Goal: Information Seeking & Learning: Learn about a topic

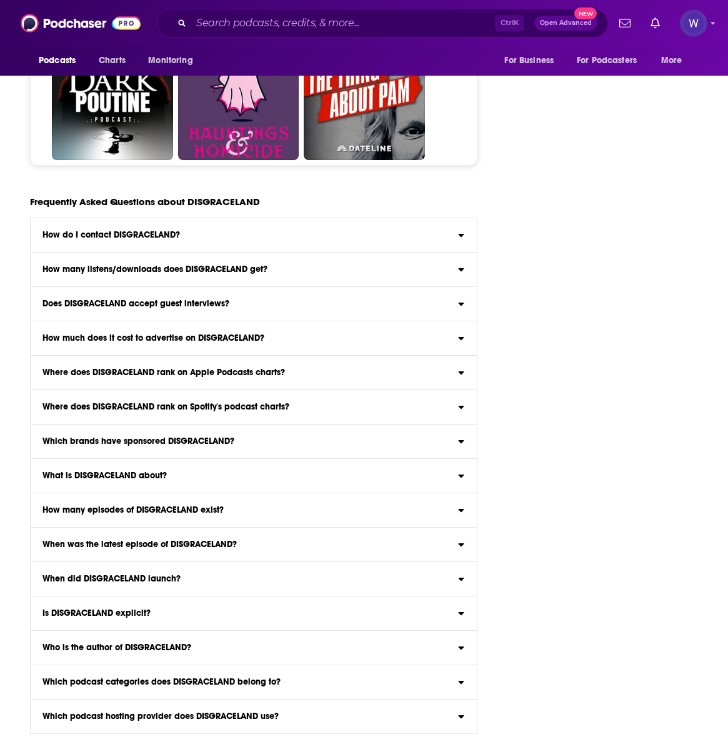
scroll to position [5628, 0]
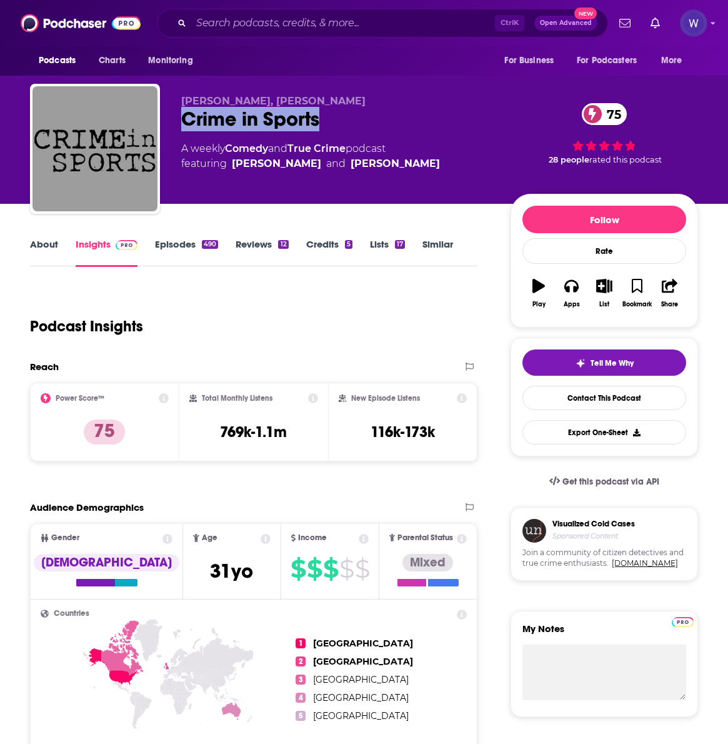
drag, startPoint x: 327, startPoint y: 116, endPoint x: 186, endPoint y: 122, distance: 140.8
click at [186, 122] on div "Crime in Sports 75" at bounding box center [336, 119] width 310 height 24
copy h2 "Crime in Sports"
drag, startPoint x: 219, startPoint y: 426, endPoint x: 206, endPoint y: 436, distance: 15.6
click at [125, 436] on p "75" at bounding box center [104, 432] width 41 height 25
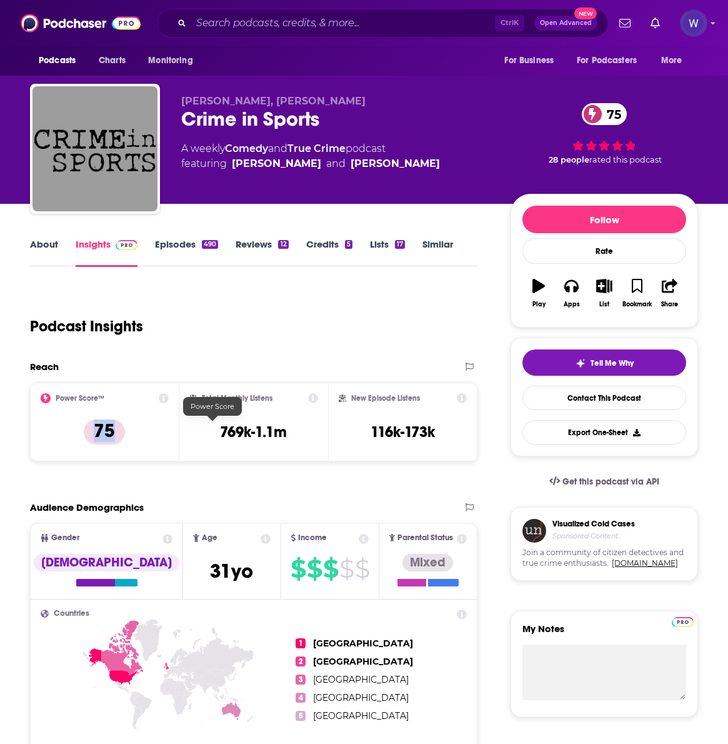
copy p "75"
drag, startPoint x: 382, startPoint y: 439, endPoint x: 311, endPoint y: 438, distance: 70.7
click at [311, 438] on div "Total Monthly Listens 769k-1.1m" at bounding box center [253, 422] width 129 height 58
copy h3 "769k-1.1m"
drag, startPoint x: 524, startPoint y: 439, endPoint x: 445, endPoint y: 429, distance: 80.0
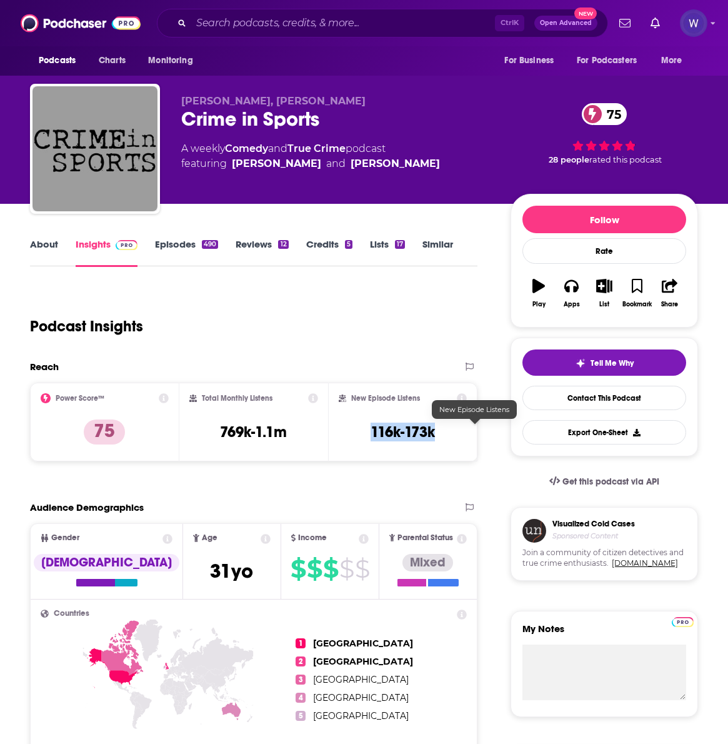
click at [445, 429] on div "New Episode Listens 116k-173k" at bounding box center [403, 422] width 128 height 58
copy h3 "116k-173k"
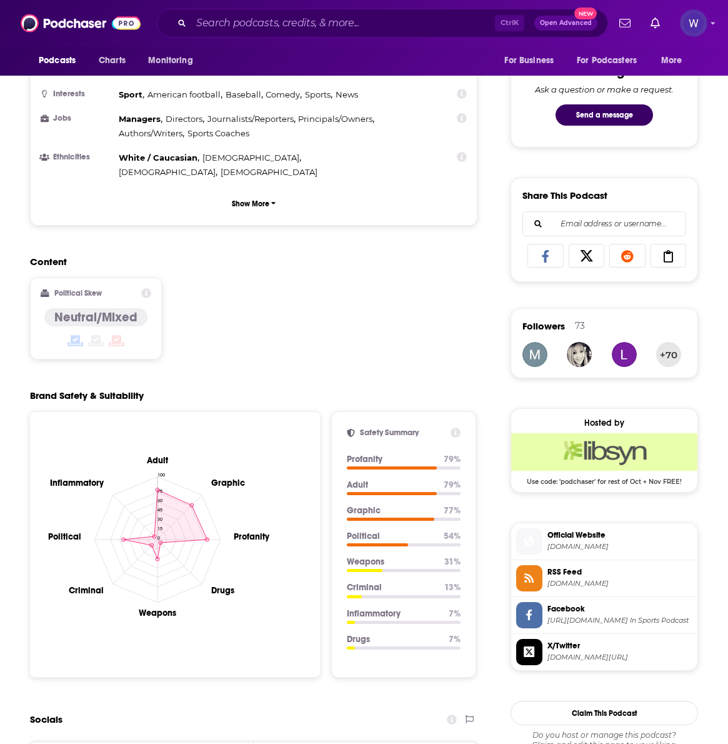
scroll to position [416, 0]
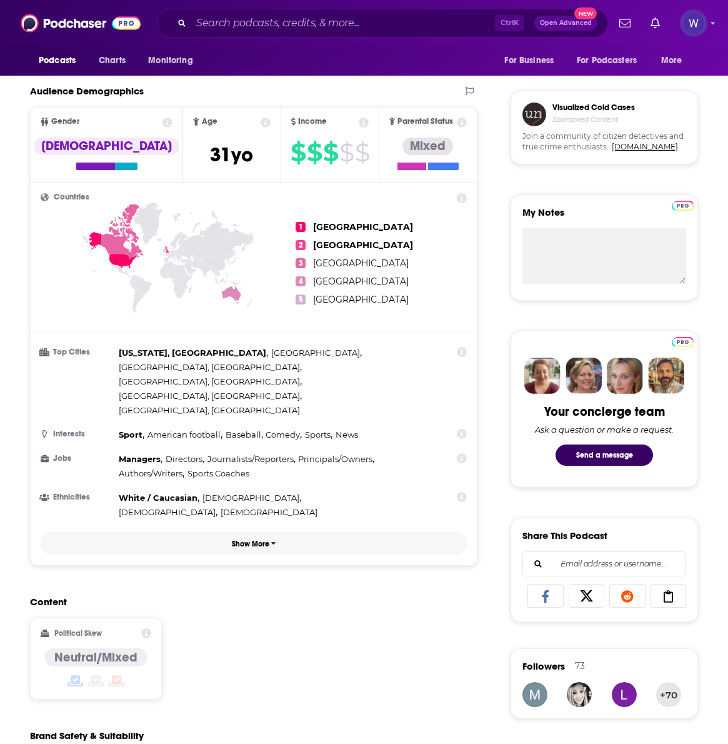
click at [270, 540] on p "Show More" at bounding box center [251, 544] width 38 height 9
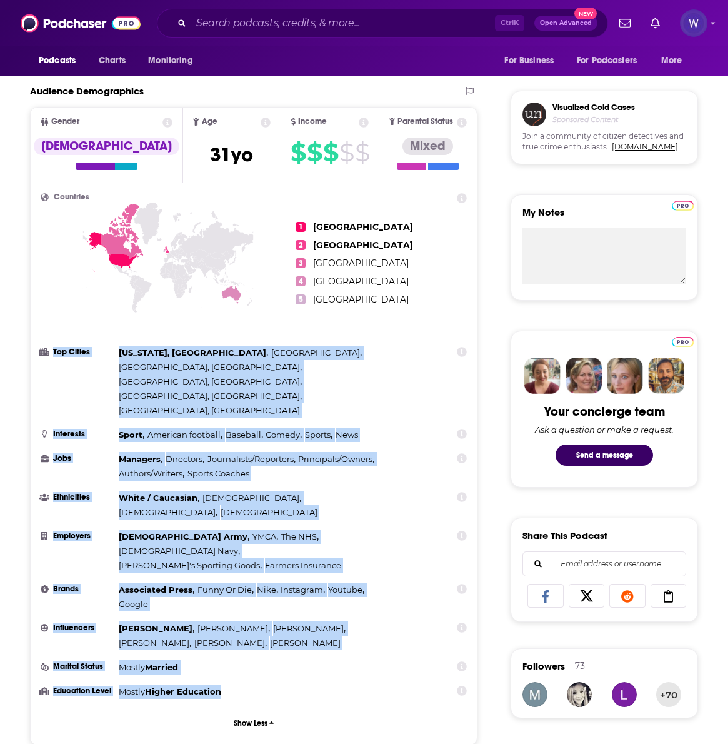
drag, startPoint x: 169, startPoint y: 348, endPoint x: 401, endPoint y: 614, distance: 353.2
click at [401, 614] on ul "Top Cities [US_STATE], [GEOGRAPHIC_DATA] , [GEOGRAPHIC_DATA] , [GEOGRAPHIC_DATA…" at bounding box center [254, 522] width 426 height 353
copy ul "Top Cities [US_STATE], [GEOGRAPHIC_DATA] , [GEOGRAPHIC_DATA] , [GEOGRAPHIC_DATA…"
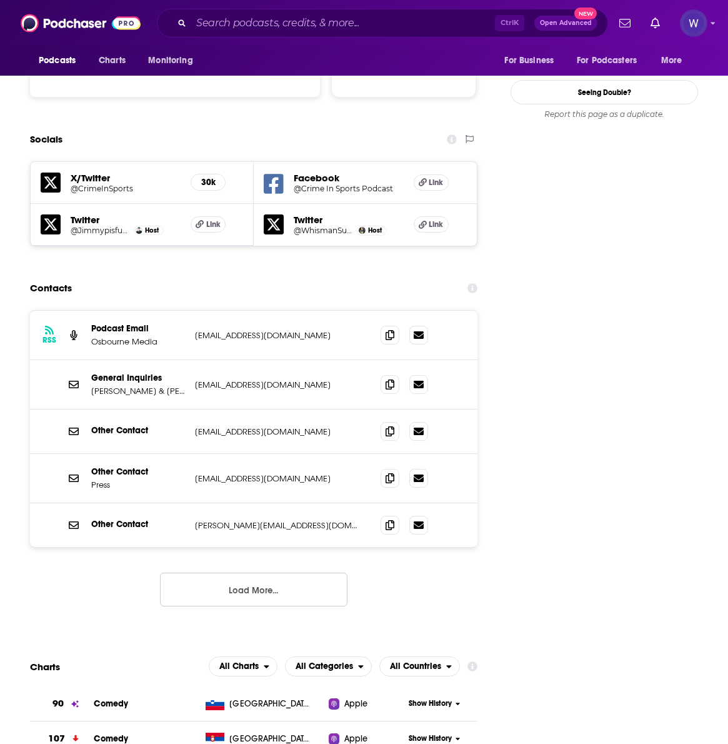
scroll to position [1667, 0]
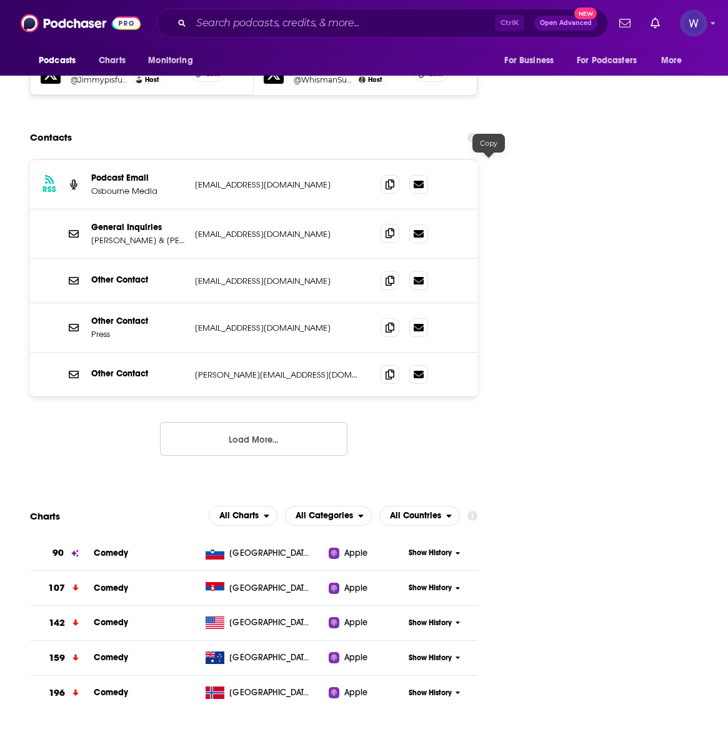
click at [395, 228] on icon at bounding box center [390, 233] width 9 height 10
click at [395, 369] on icon at bounding box center [390, 374] width 9 height 10
click at [395, 322] on icon at bounding box center [390, 327] width 9 height 10
click at [478, 353] on div "RSS Podcast Email Osbourne Media [EMAIL_ADDRESS][DOMAIN_NAME] [EMAIL_ADDRESS][D…" at bounding box center [254, 317] width 448 height 316
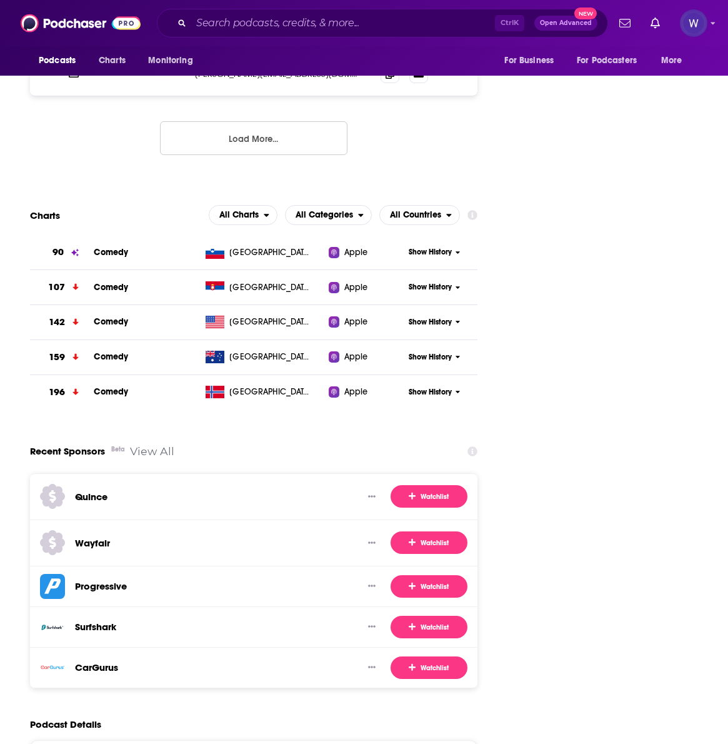
scroll to position [2292, 0]
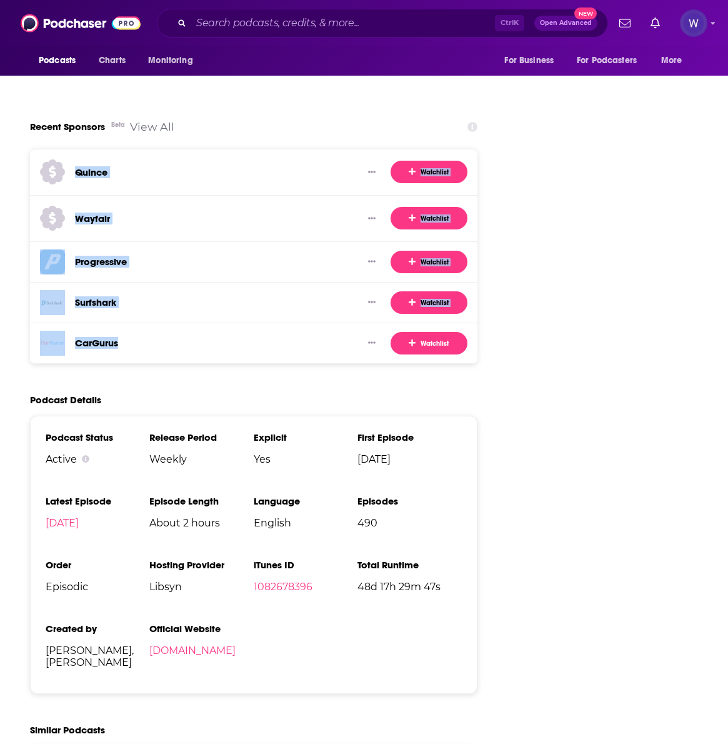
drag, startPoint x: 253, startPoint y: 268, endPoint x: 191, endPoint y: 114, distance: 166.1
click at [189, 149] on div "Quince Watchlist Wayfair Watchlist Progressive Watchlist Surfshark Watchlist Ca…" at bounding box center [254, 256] width 448 height 215
copy div "Quince Watchlist Wayfair Watchlist Progressive Watchlist Surfshark Watchlist Ca…"
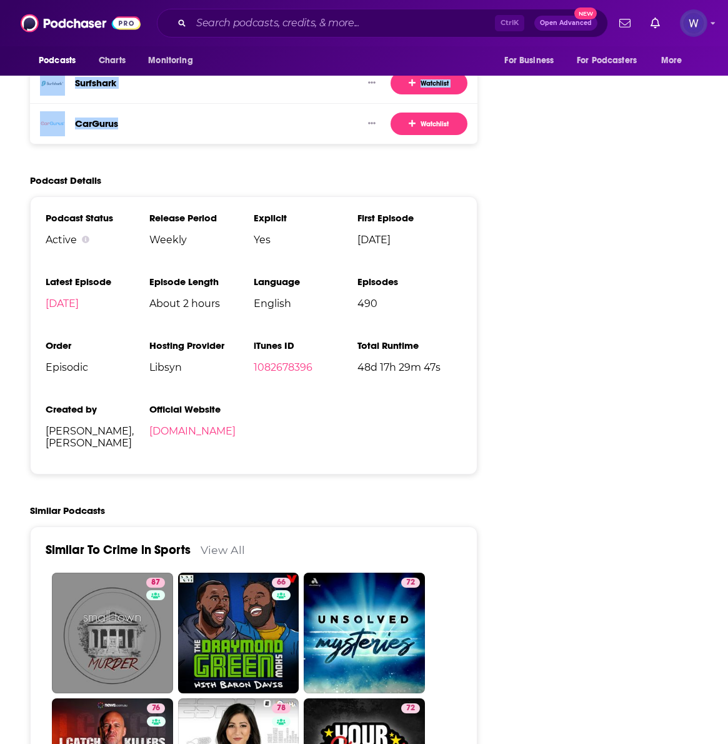
scroll to position [2501, 0]
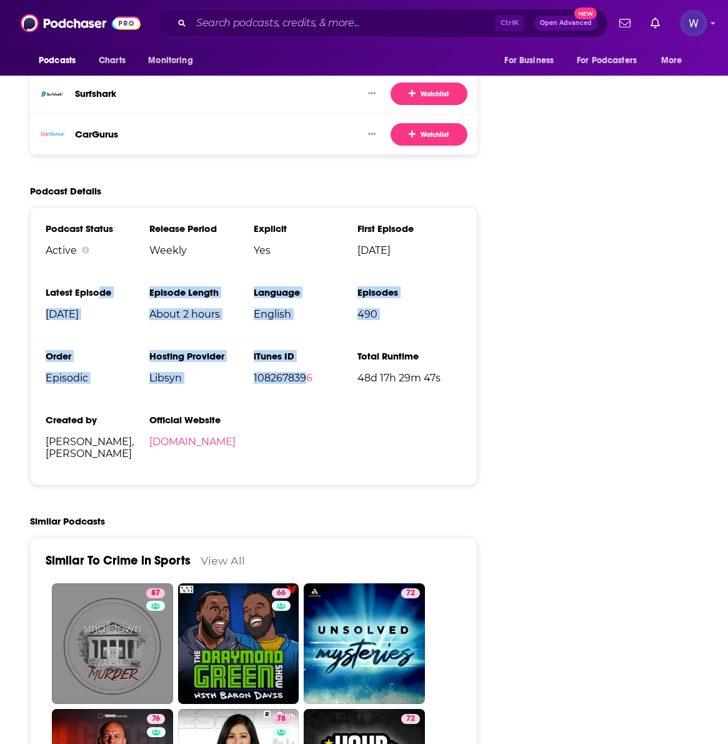
drag, startPoint x: 393, startPoint y: 398, endPoint x: 252, endPoint y: 270, distance: 189.9
click at [219, 229] on ul "Podcast Status Active Release Period Weekly Explicit Yes First Episode [DATE] L…" at bounding box center [254, 346] width 416 height 247
drag, startPoint x: 374, startPoint y: 404, endPoint x: 158, endPoint y: 163, distance: 323.7
click at [158, 207] on div "Podcast Status Active Release Period Weekly Explicit Yes First Episode [DATE] L…" at bounding box center [254, 346] width 448 height 278
copy ul "Podcast Status Active Release Period Weekly Explicit Yes First Episode [DATE] L…"
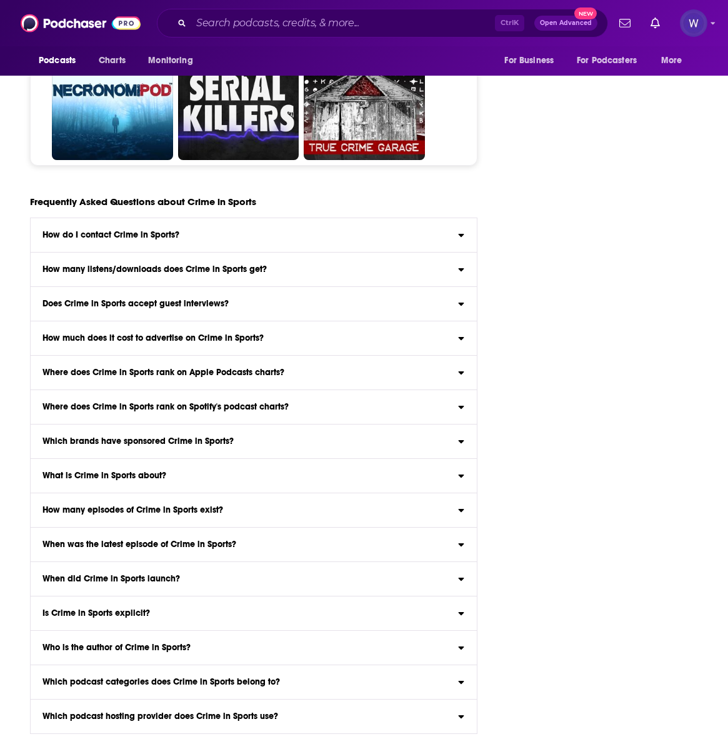
scroll to position [6461, 0]
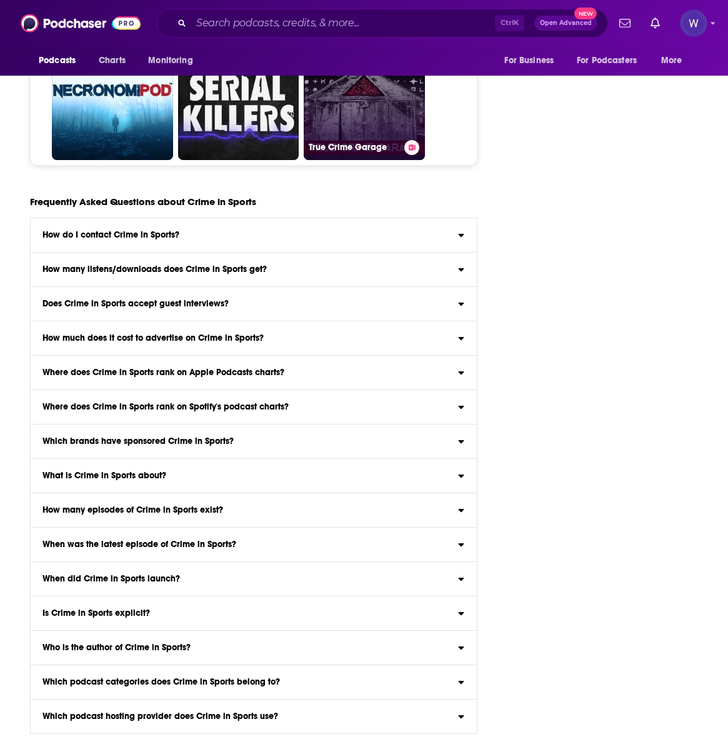
click at [341, 160] on link "84 True Crime Garage" at bounding box center [364, 99] width 121 height 121
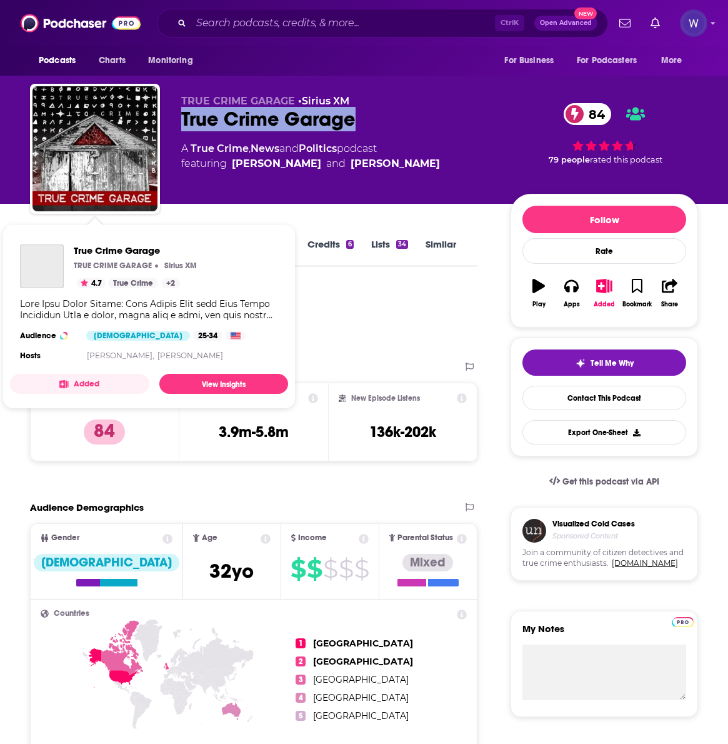
drag, startPoint x: 365, startPoint y: 116, endPoint x: 174, endPoint y: 116, distance: 190.7
click at [174, 116] on div "TRUE CRIME GARAGE • Sirius XM True Crime Garage 84 A True Crime , News and Poli…" at bounding box center [364, 151] width 668 height 135
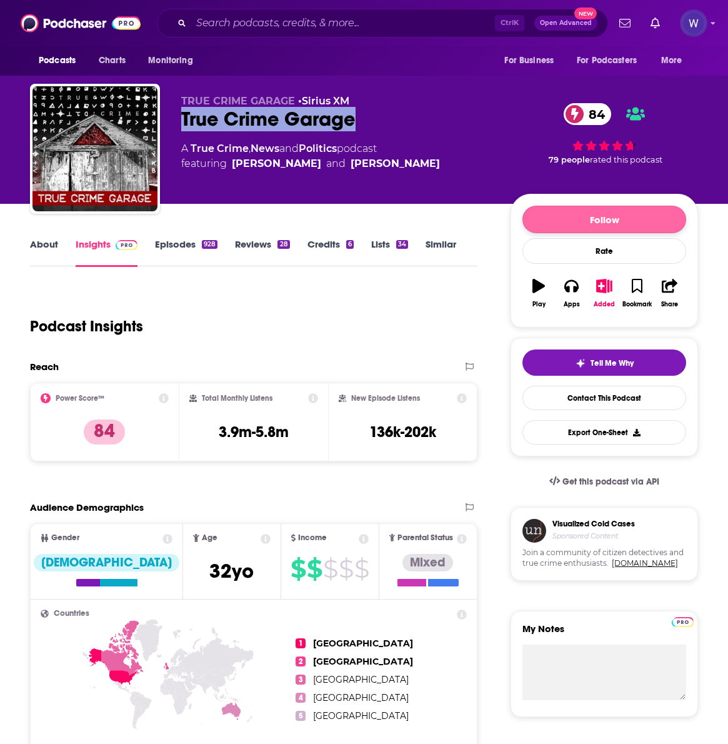
copy h2 "True Crime Garage"
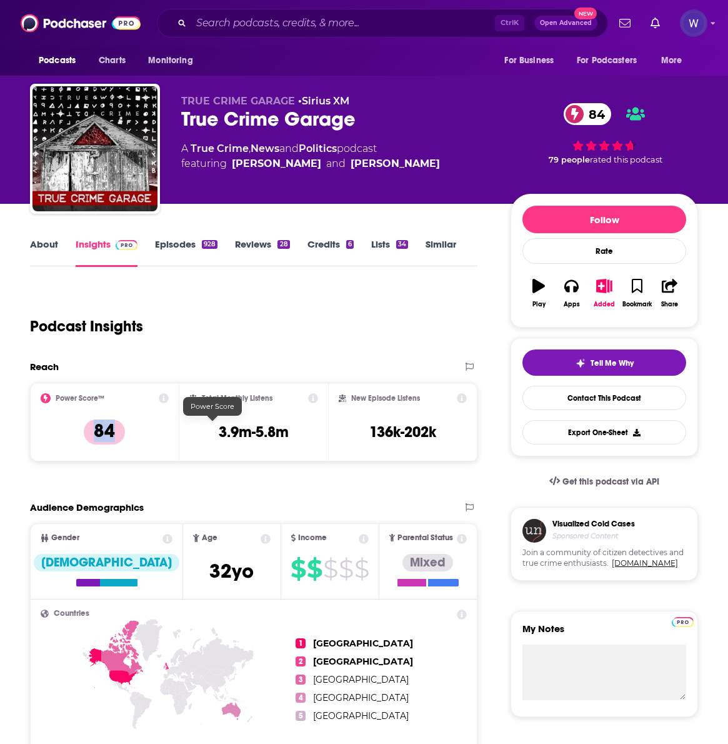
drag, startPoint x: 224, startPoint y: 430, endPoint x: 201, endPoint y: 435, distance: 23.5
click at [125, 435] on p "84" at bounding box center [104, 432] width 41 height 25
copy p "84"
drag, startPoint x: 390, startPoint y: 435, endPoint x: 295, endPoint y: 433, distance: 95.1
click at [295, 433] on div "Total Monthly Listens 3.9m-5.8m" at bounding box center [253, 422] width 129 height 58
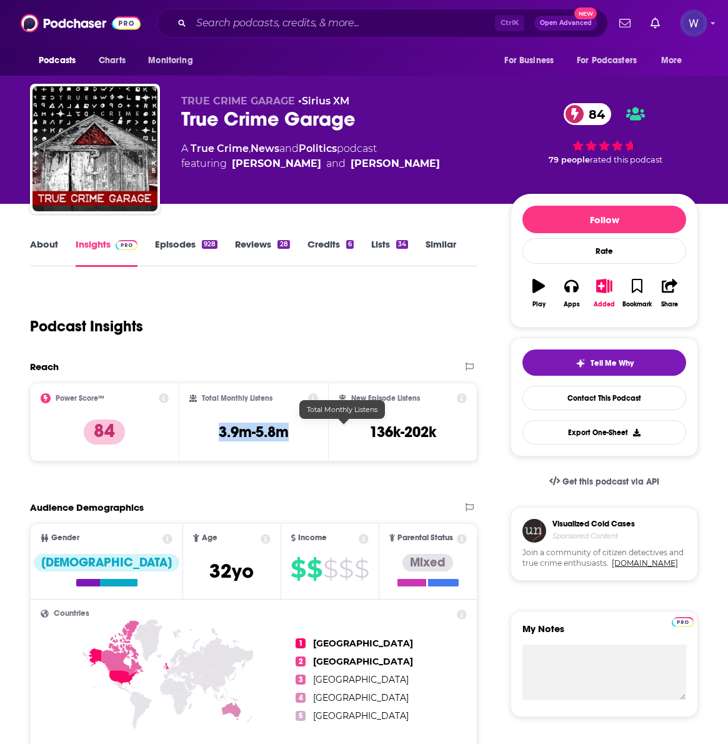
copy h3 "3.9m-5.8m"
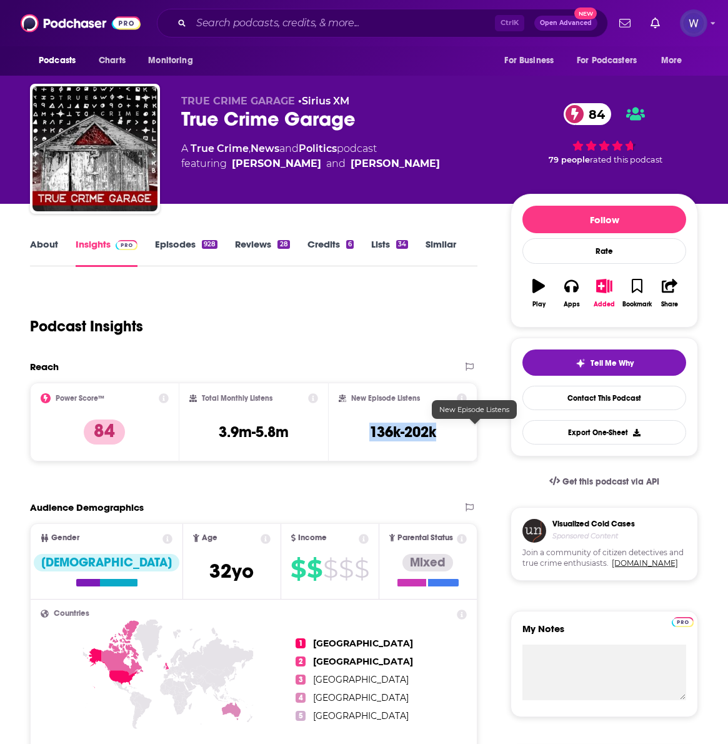
drag, startPoint x: 515, startPoint y: 440, endPoint x: 442, endPoint y: 435, distance: 72.7
click at [442, 435] on div "New Episode Listens 136k-202k" at bounding box center [403, 422] width 128 height 58
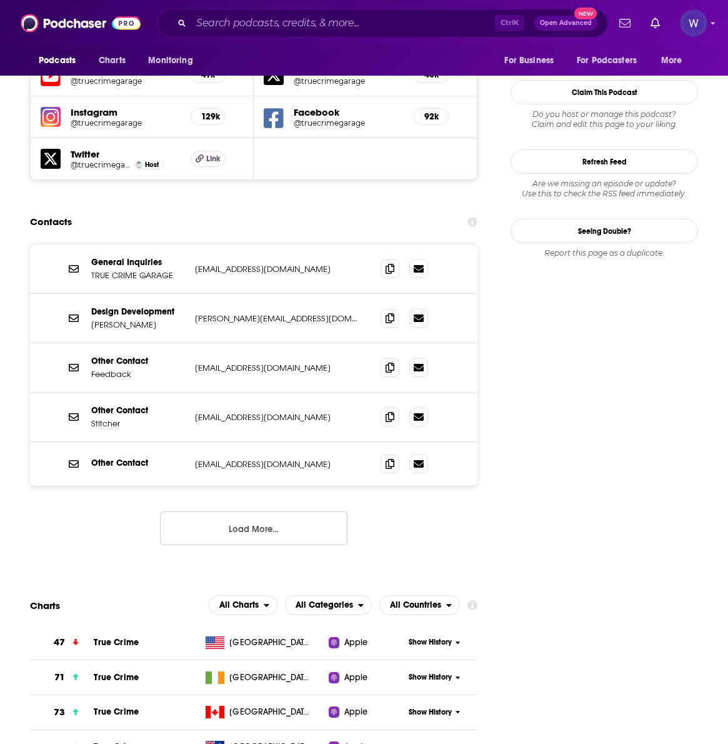
scroll to position [1251, 0]
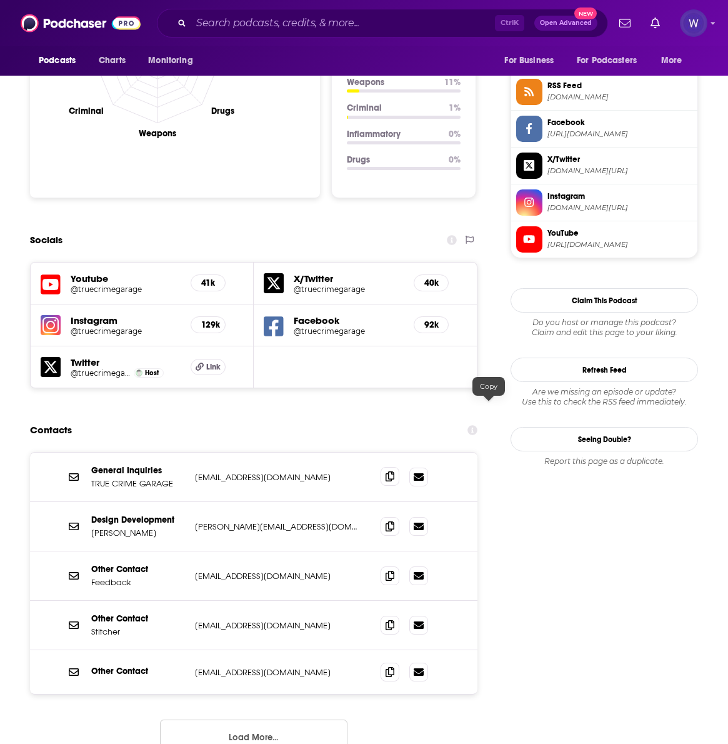
click at [400, 467] on span at bounding box center [390, 476] width 19 height 19
click at [395, 471] on icon at bounding box center [390, 476] width 9 height 10
click at [395, 521] on icon at bounding box center [390, 526] width 9 height 10
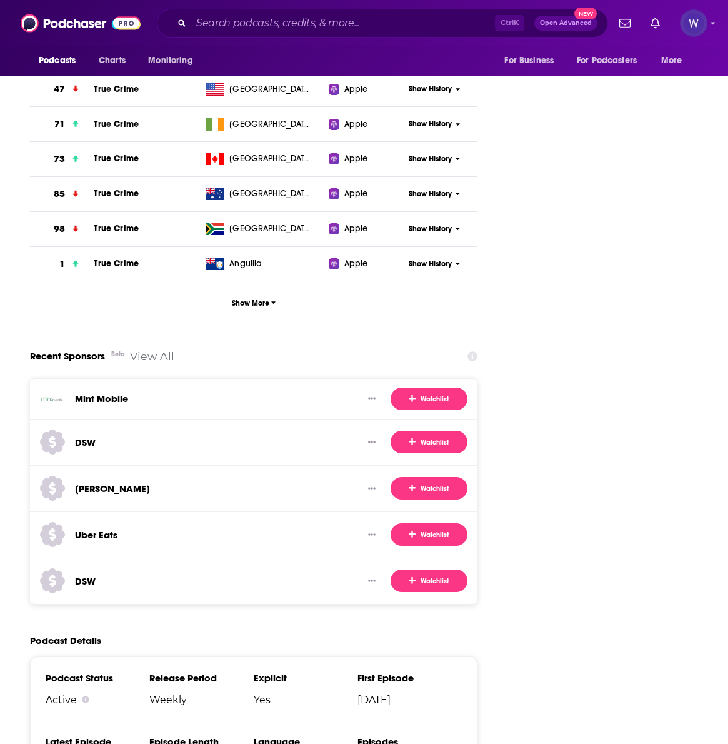
scroll to position [2084, 0]
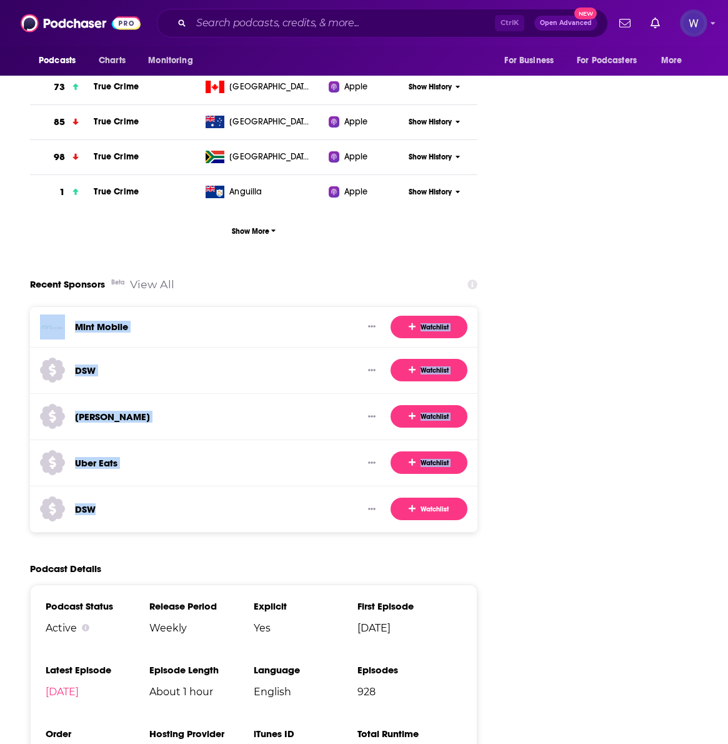
drag, startPoint x: 233, startPoint y: 444, endPoint x: 180, endPoint y: 270, distance: 181.8
click at [180, 306] on div "Mint Mobile Watchlist DSW Watchlist [PERSON_NAME] Watchlist Uber Eats Watchlist…" at bounding box center [254, 419] width 448 height 226
click at [413, 563] on div "Podcast Details" at bounding box center [254, 569] width 448 height 12
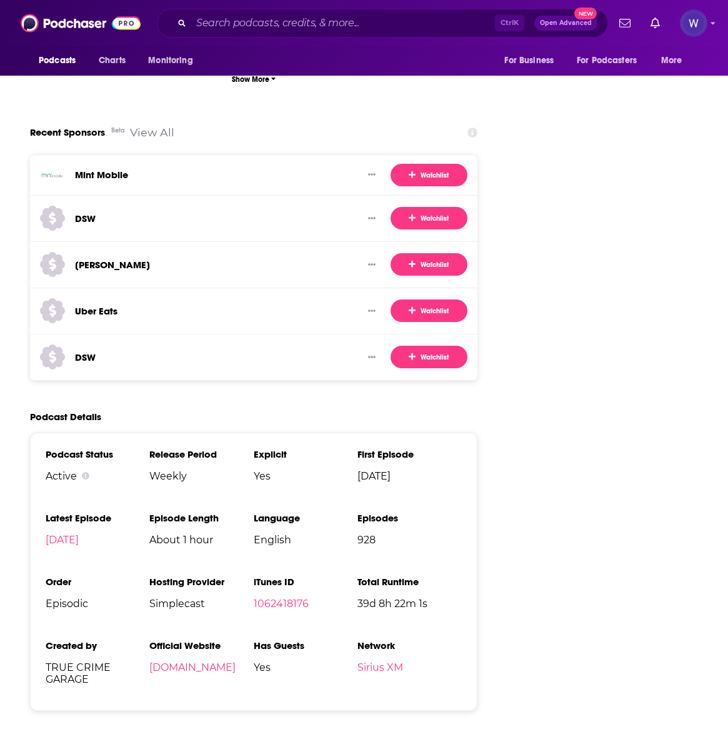
scroll to position [2292, 0]
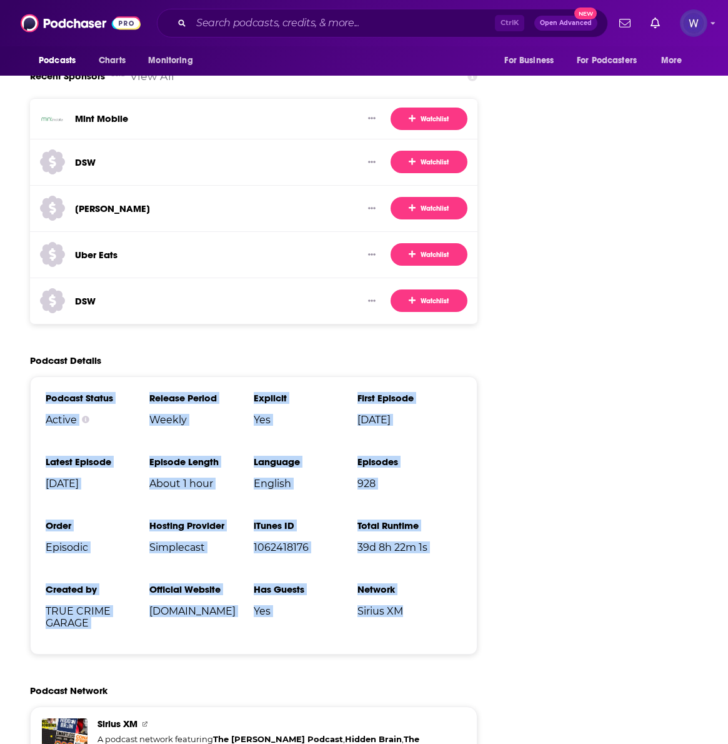
drag, startPoint x: 494, startPoint y: 554, endPoint x: 163, endPoint y: 338, distance: 394.9
click at [163, 392] on ul "Podcast Status Active Release Period Weekly Explicit Yes First Episode [DATE] L…" at bounding box center [254, 515] width 416 height 247
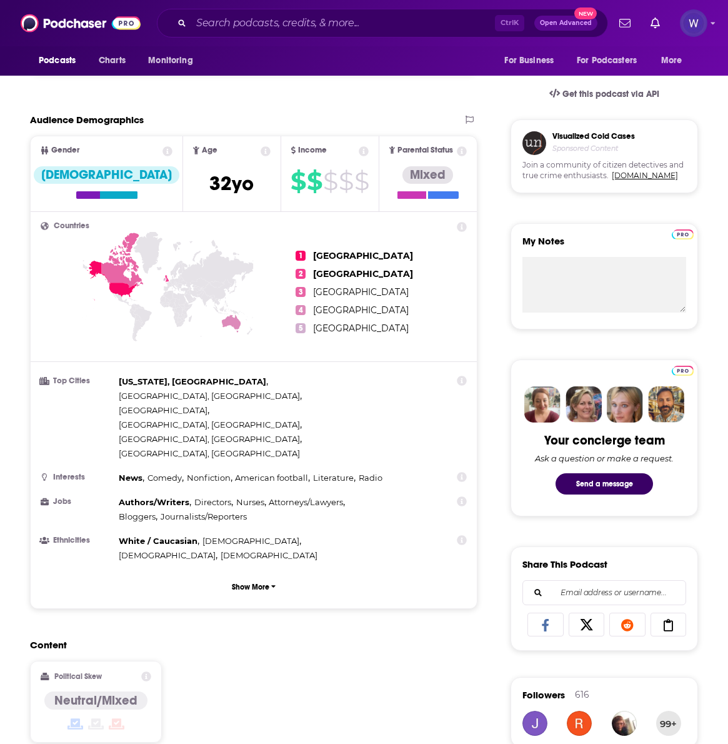
scroll to position [416, 0]
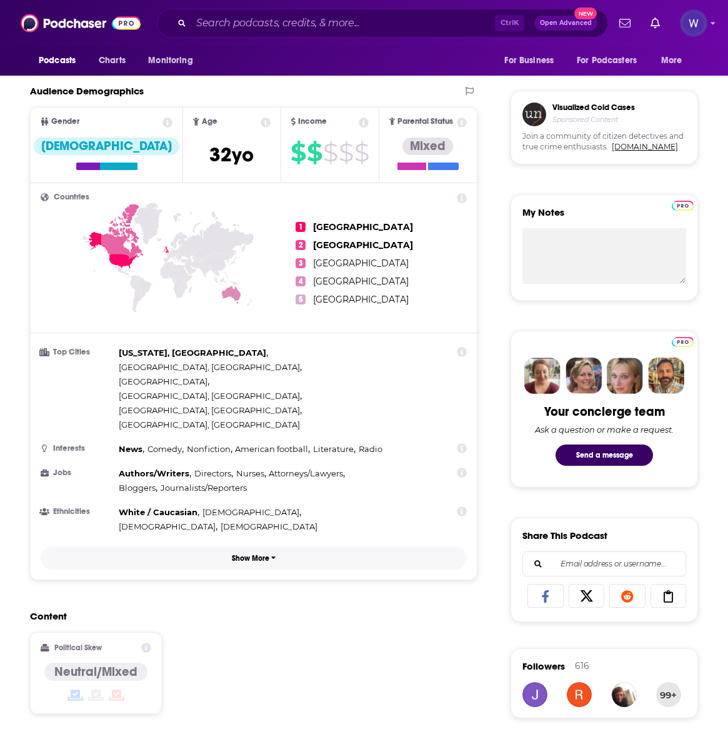
drag, startPoint x: 341, startPoint y: 504, endPoint x: 345, endPoint y: 498, distance: 7.3
click at [341, 504] on div "Countries 1 [GEOGRAPHIC_DATA] 2 [GEOGRAPHIC_DATA] 3 [GEOGRAPHIC_DATA] 4 [GEOGRA…" at bounding box center [254, 381] width 446 height 396
click at [351, 547] on button "Show More" at bounding box center [254, 558] width 426 height 23
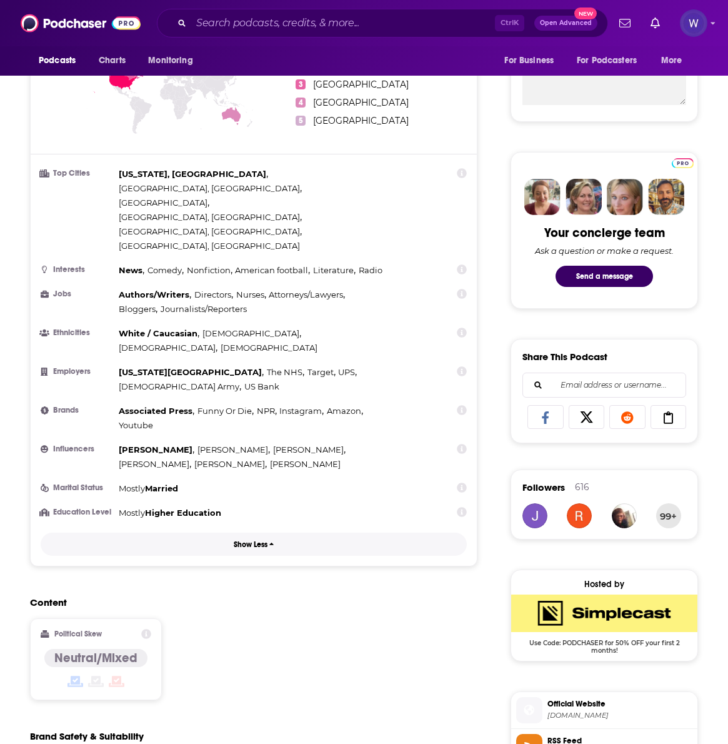
scroll to position [625, 0]
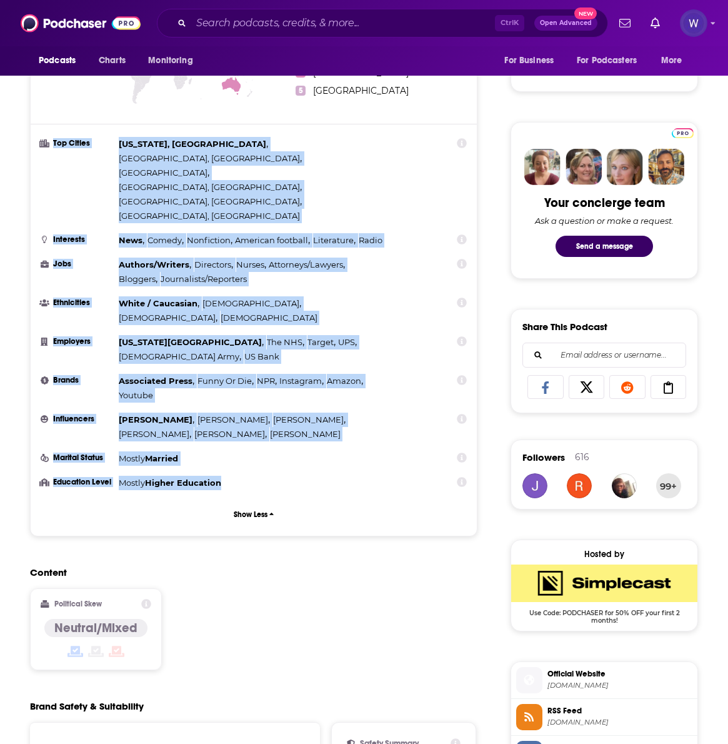
drag, startPoint x: 163, startPoint y: 138, endPoint x: 346, endPoint y: 410, distance: 327.6
click at [346, 410] on div "Countries 1 [GEOGRAPHIC_DATA] 2 [GEOGRAPHIC_DATA] 3 [GEOGRAPHIC_DATA] 4 [GEOGRA…" at bounding box center [254, 255] width 446 height 562
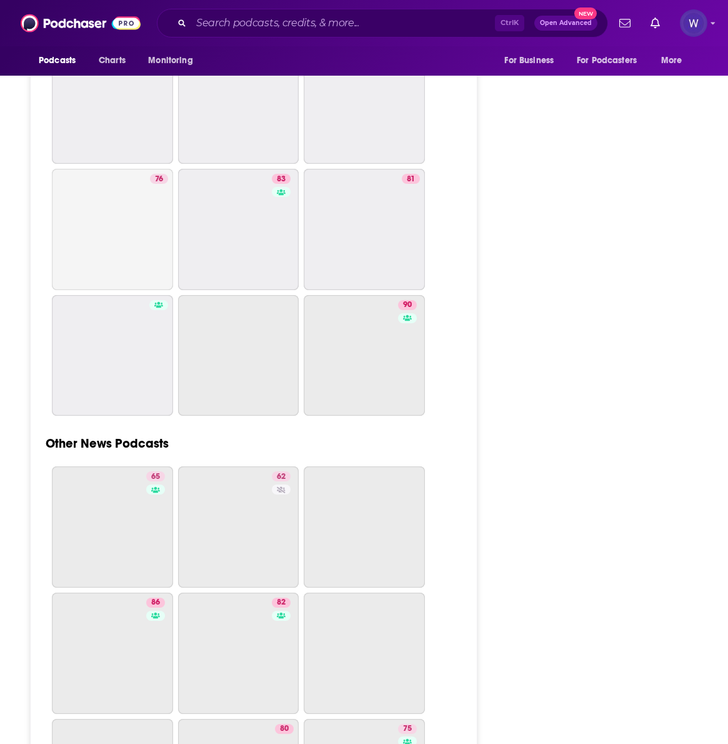
scroll to position [4794, 0]
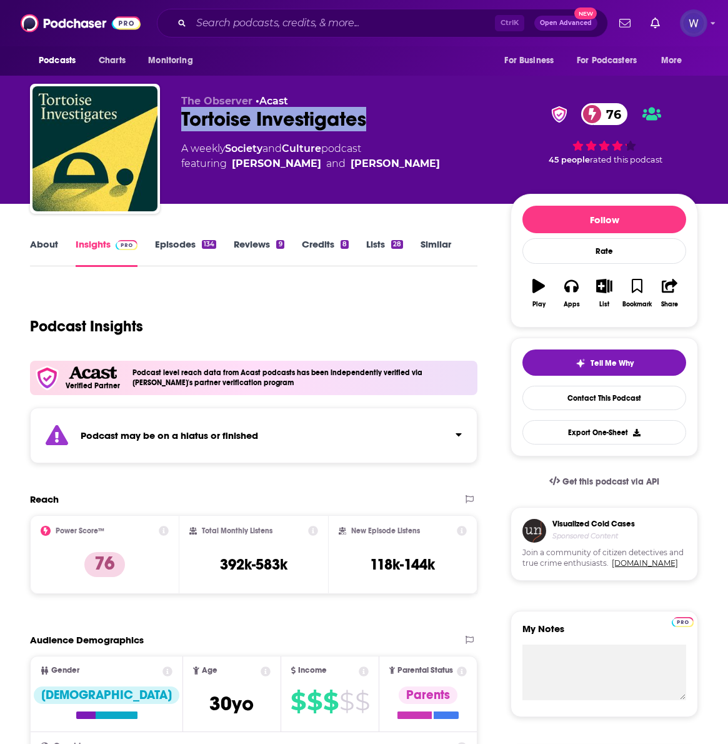
drag, startPoint x: 369, startPoint y: 113, endPoint x: 184, endPoint y: 126, distance: 184.9
click at [184, 126] on div "Tortoise Investigates 76" at bounding box center [336, 119] width 310 height 24
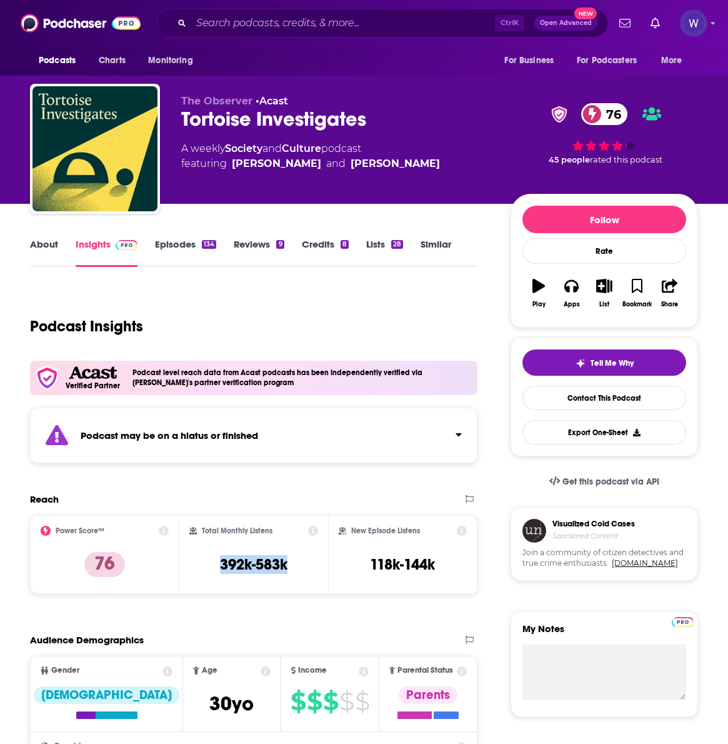
drag, startPoint x: 382, startPoint y: 563, endPoint x: 295, endPoint y: 562, distance: 86.9
click at [295, 562] on div "Total Monthly Listens 392k-583k" at bounding box center [253, 555] width 129 height 58
drag, startPoint x: 517, startPoint y: 564, endPoint x: 443, endPoint y: 569, distance: 74.0
click at [443, 569] on div "New Episode Listens 118k-144k" at bounding box center [403, 555] width 128 height 58
drag, startPoint x: 225, startPoint y: 567, endPoint x: 188, endPoint y: 567, distance: 37.5
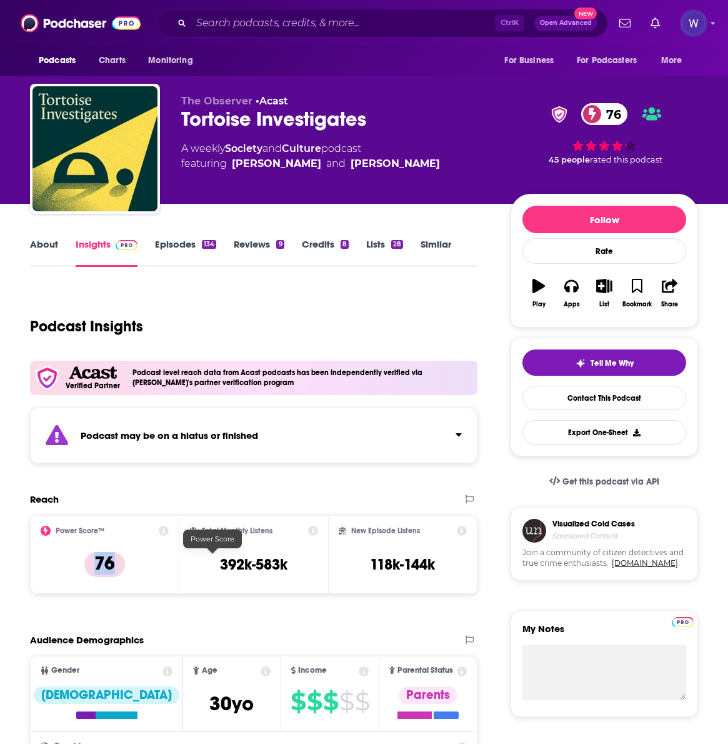
click at [169, 567] on div "Power Score™ 76" at bounding box center [105, 555] width 128 height 58
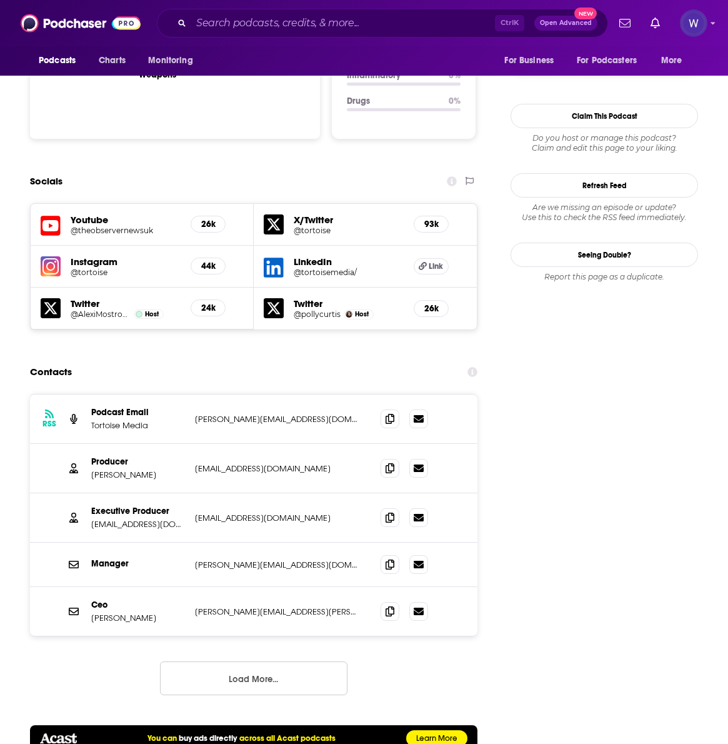
scroll to position [1459, 0]
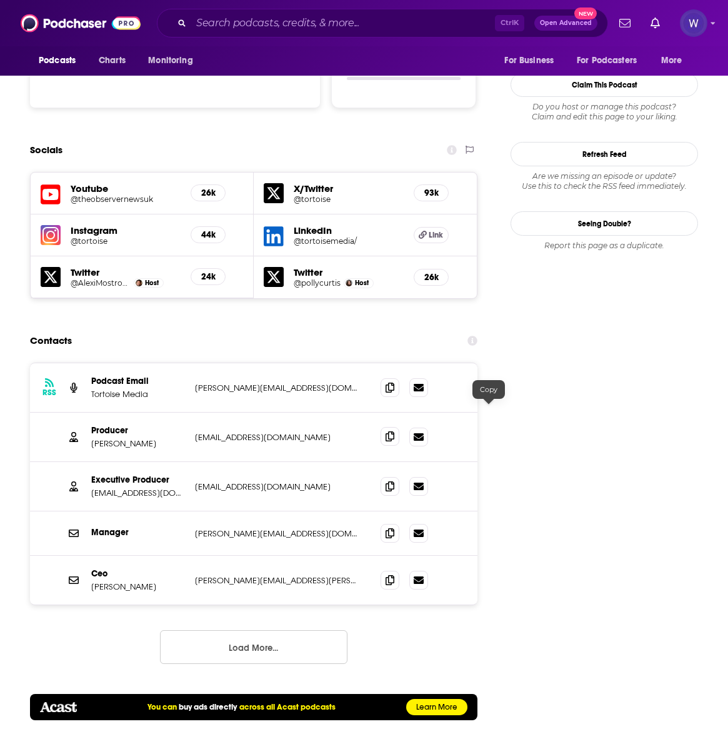
click at [400, 427] on span at bounding box center [390, 436] width 19 height 19
click at [395, 481] on icon at bounding box center [390, 486] width 9 height 10
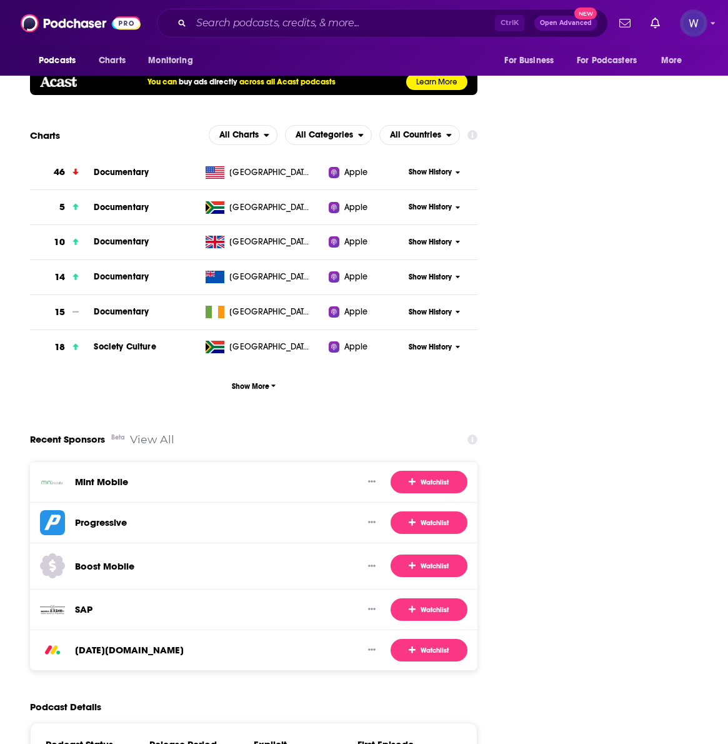
scroll to position [2292, 0]
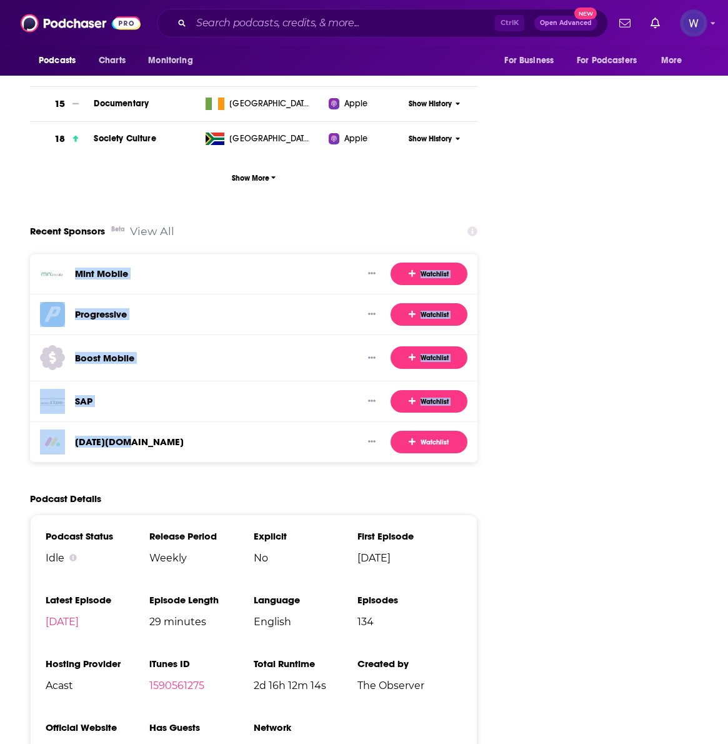
drag, startPoint x: 276, startPoint y: 416, endPoint x: 189, endPoint y: 263, distance: 176.1
click at [189, 263] on div "Mint Mobile Watchlist Progressive Watchlist Boost Mobile Watchlist SAP Watchlis…" at bounding box center [254, 357] width 448 height 209
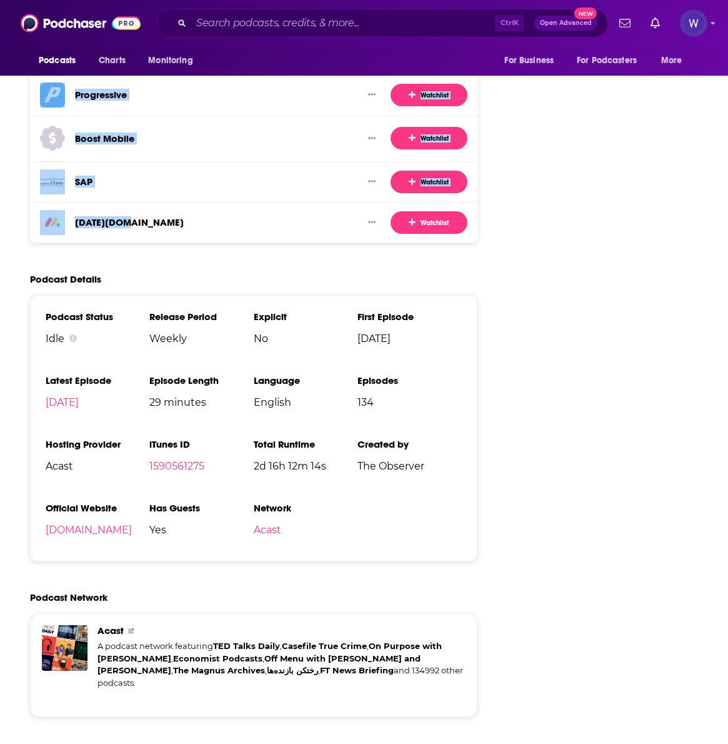
scroll to position [2501, 0]
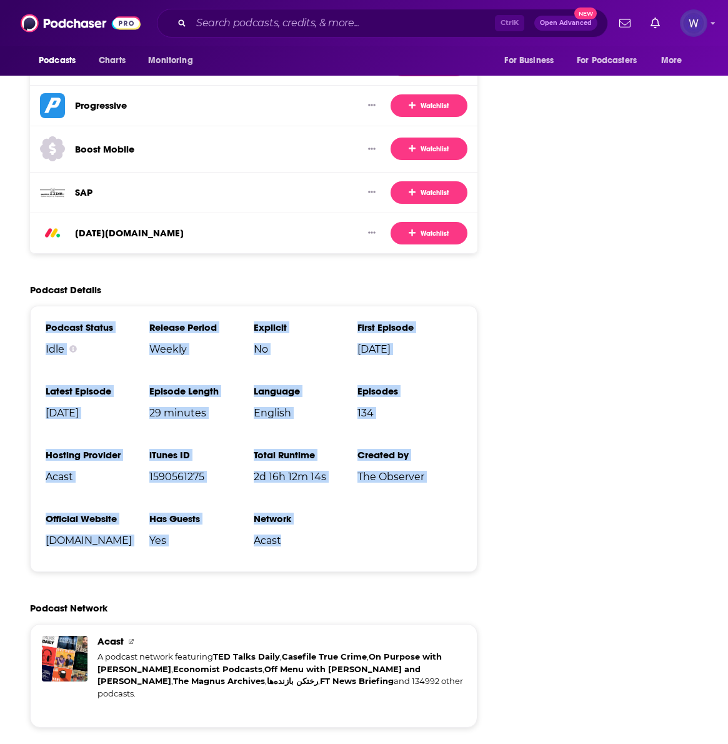
drag, startPoint x: 420, startPoint y: 511, endPoint x: 163, endPoint y: 297, distance: 334.3
click at [163, 306] on div "Podcast Status Idle Release Period Weekly Explicit No First Episode [DATE] Late…" at bounding box center [254, 439] width 448 height 266
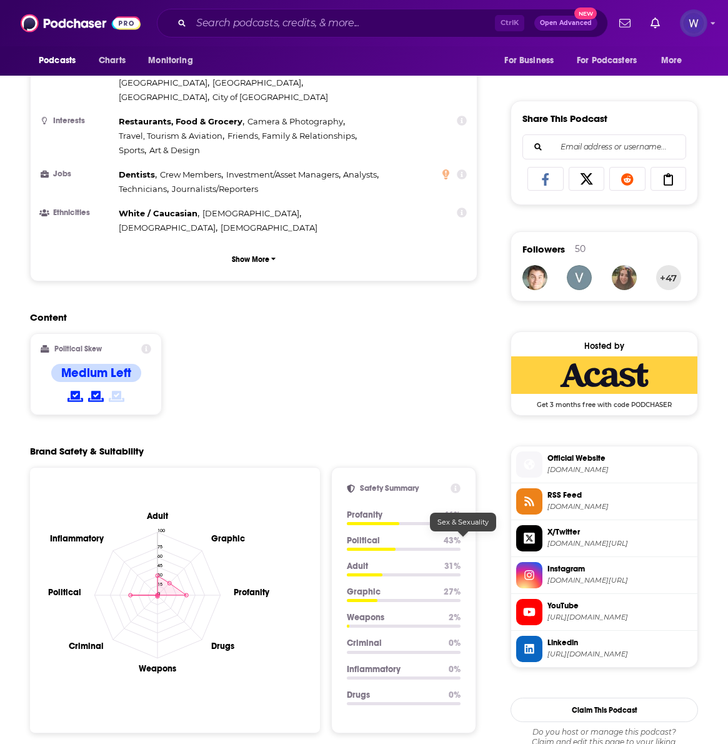
scroll to position [625, 0]
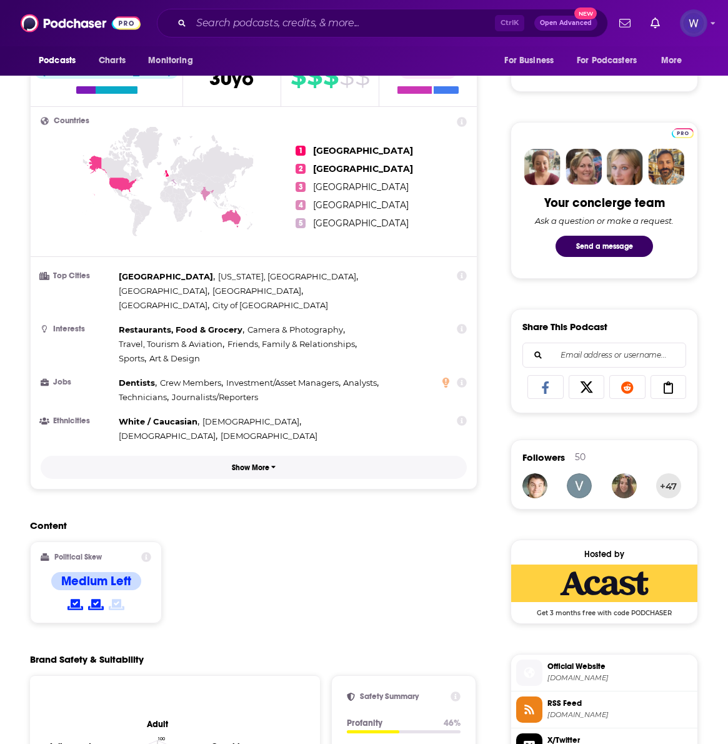
click at [371, 456] on button "Show More" at bounding box center [254, 467] width 426 height 23
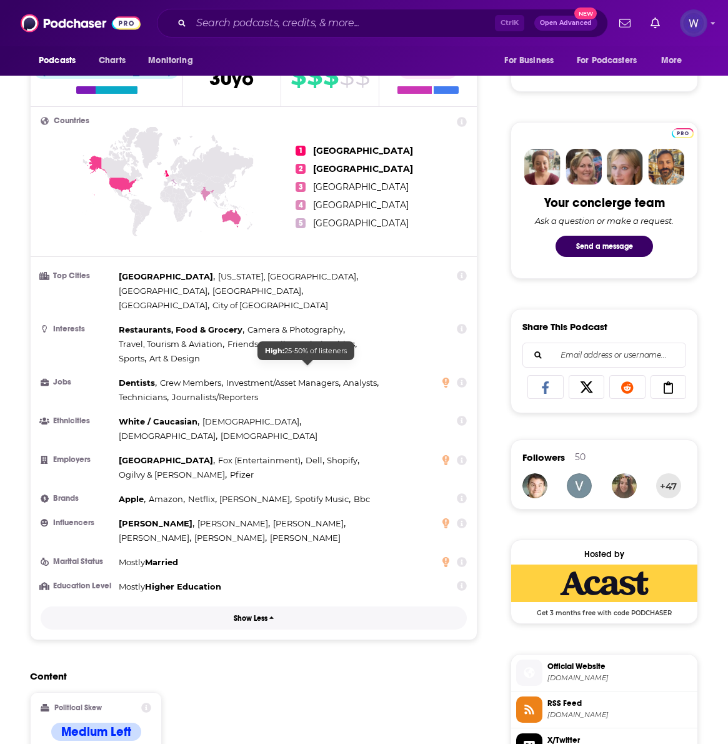
drag, startPoint x: 169, startPoint y: 268, endPoint x: 304, endPoint y: 345, distance: 154.9
click at [308, 369] on div "Countries 1 [GEOGRAPHIC_DATA] 2 [GEOGRAPHIC_DATA] 3 [GEOGRAPHIC_DATA] 4 [GEOGRA…" at bounding box center [254, 373] width 446 height 533
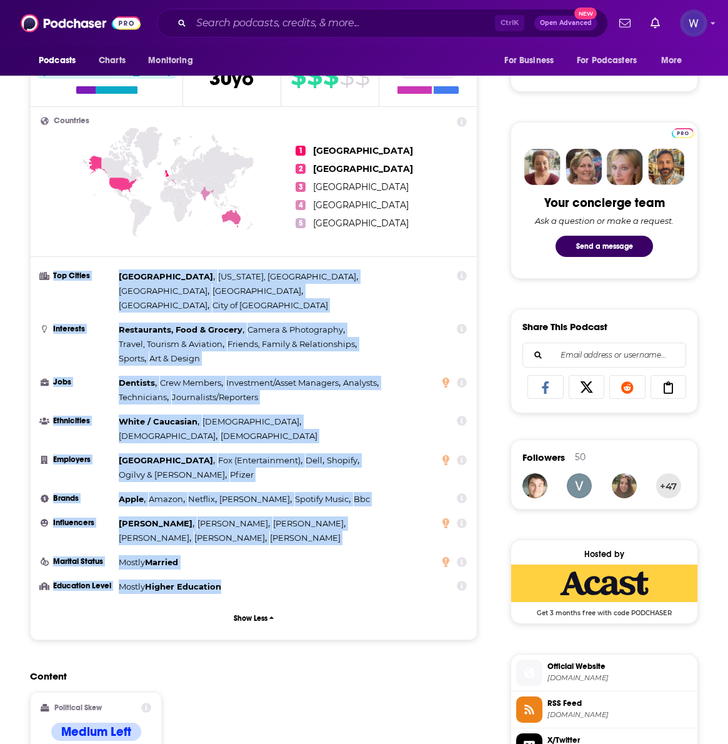
drag, startPoint x: 166, startPoint y: 272, endPoint x: 391, endPoint y: 563, distance: 368.2
click at [391, 563] on ul "Top Cities [GEOGRAPHIC_DATA] , [US_STATE], [GEOGRAPHIC_DATA] , [GEOGRAPHIC_DATA…" at bounding box center [254, 432] width 426 height 325
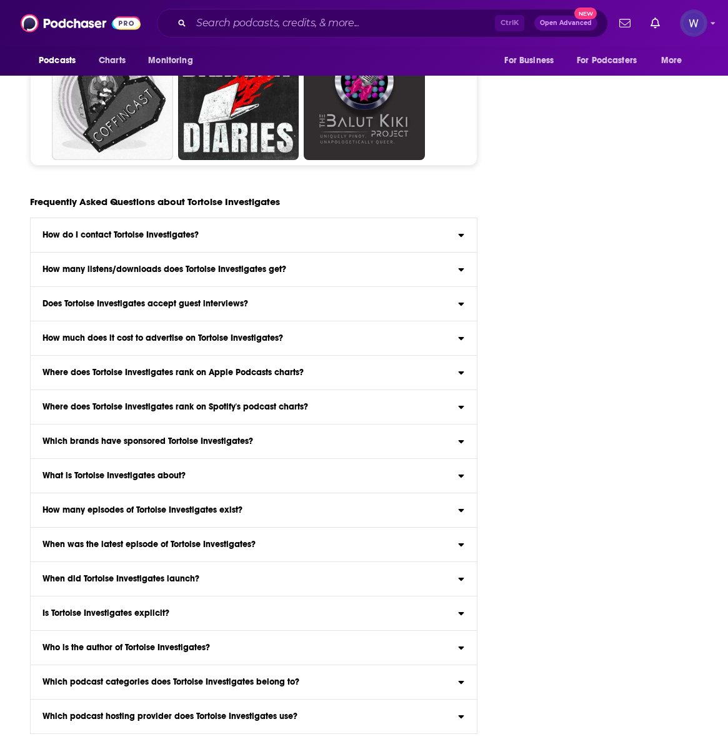
scroll to position [6670, 0]
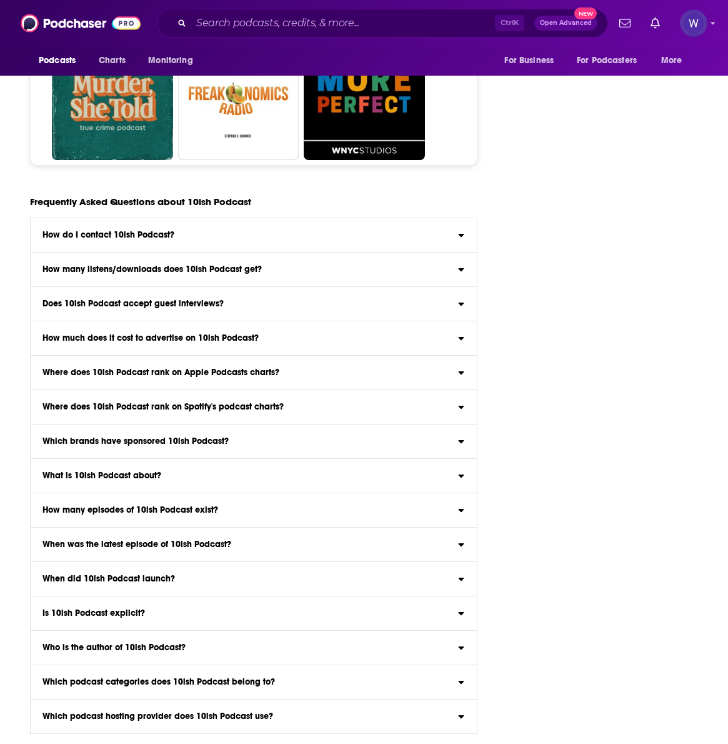
scroll to position [5582, 0]
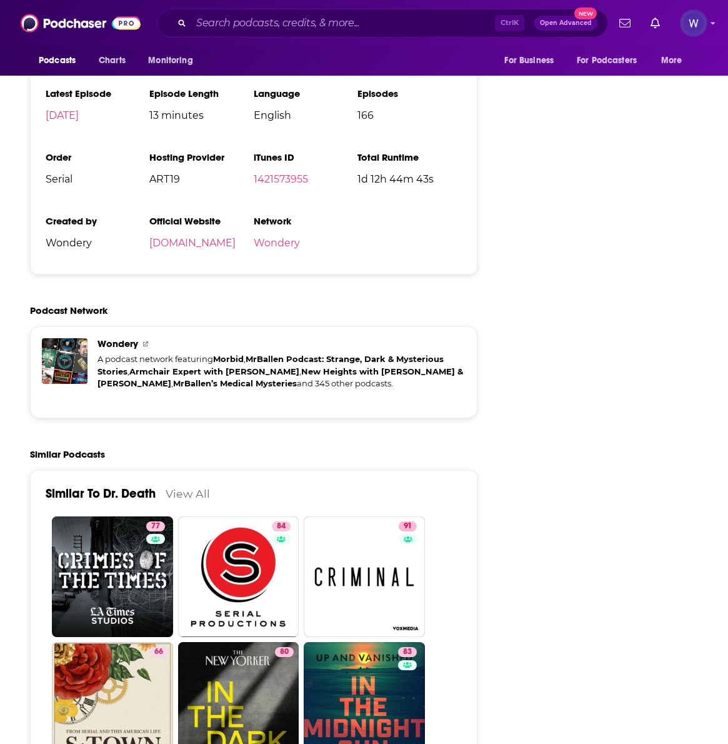
scroll to position [2710, 0]
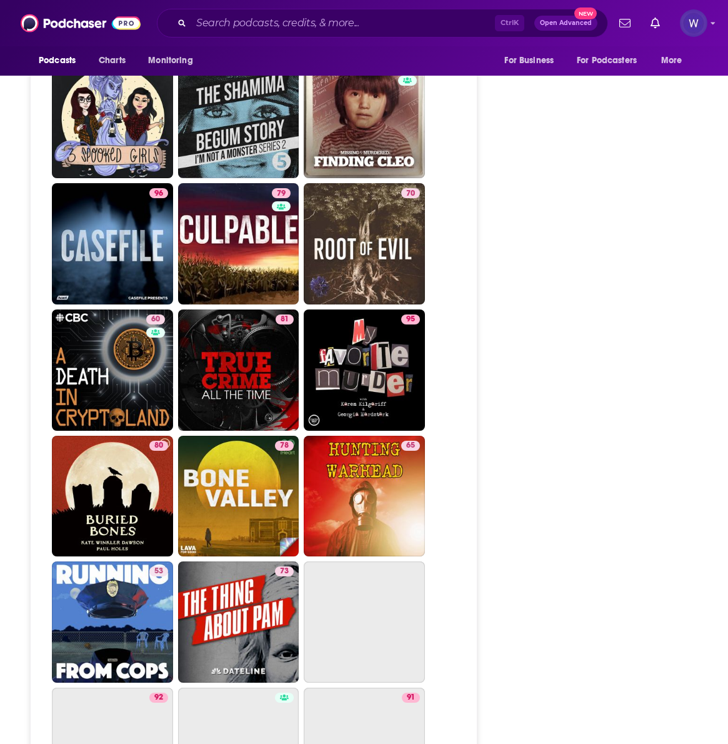
scroll to position [3960, 0]
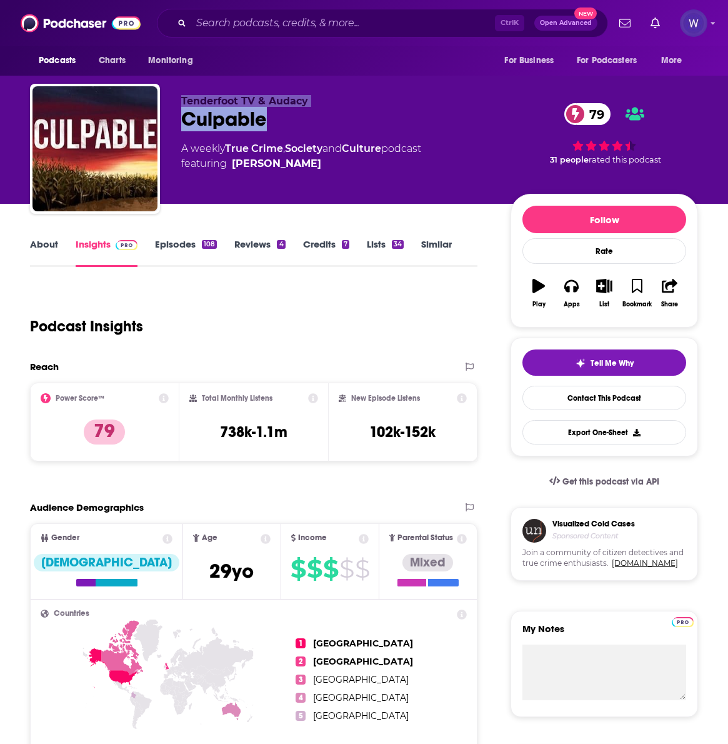
drag, startPoint x: 283, startPoint y: 117, endPoint x: 151, endPoint y: 116, distance: 131.3
click at [151, 116] on div "Tenderfoot TV & Audacy Culpable 79 A weekly True Crime , Society and Culture po…" at bounding box center [364, 151] width 668 height 135
click at [278, 119] on div "Culpable 79" at bounding box center [336, 119] width 310 height 24
drag, startPoint x: 266, startPoint y: 119, endPoint x: 176, endPoint y: 110, distance: 90.5
click at [176, 110] on div "Tenderfoot TV & Audacy Culpable 79 A weekly True Crime , Society and Culture po…" at bounding box center [364, 151] width 668 height 135
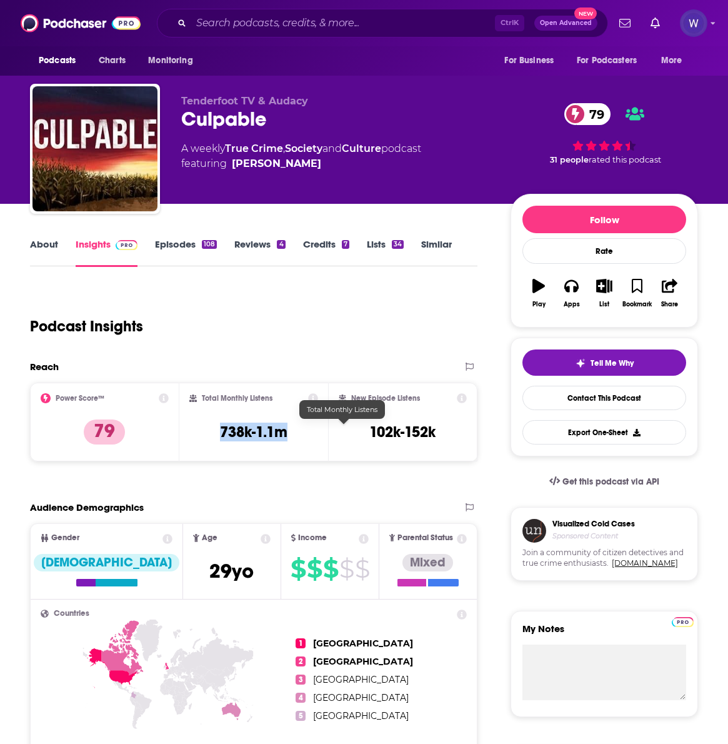
drag, startPoint x: 386, startPoint y: 435, endPoint x: 313, endPoint y: 438, distance: 73.9
click at [313, 438] on div "Total Monthly Listens 738k-1.1m" at bounding box center [253, 422] width 129 height 58
drag, startPoint x: 511, startPoint y: 427, endPoint x: 436, endPoint y: 429, distance: 74.4
click at [436, 429] on div "New Episode Listens 102k-152k" at bounding box center [403, 422] width 128 height 58
drag, startPoint x: 224, startPoint y: 432, endPoint x: 204, endPoint y: 433, distance: 19.4
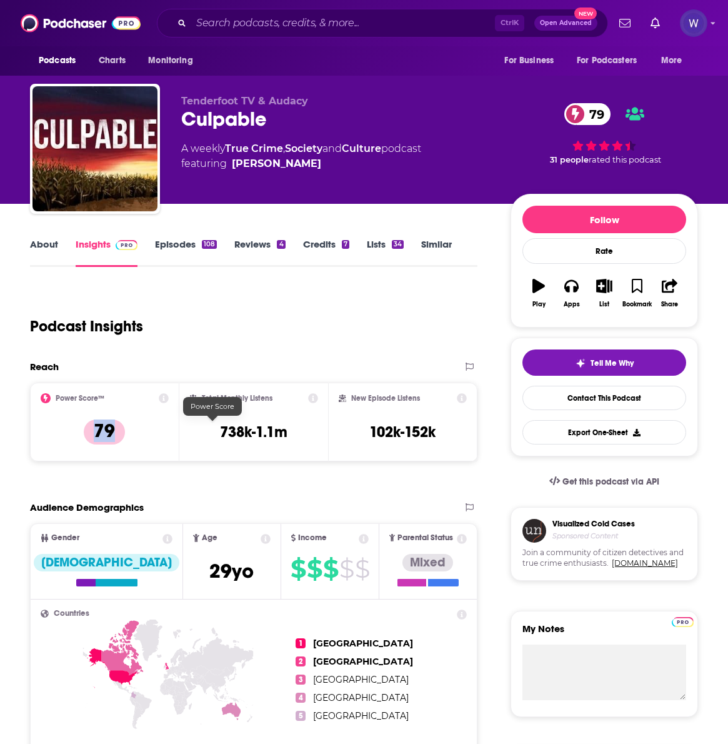
click at [125, 433] on p "79" at bounding box center [104, 432] width 41 height 25
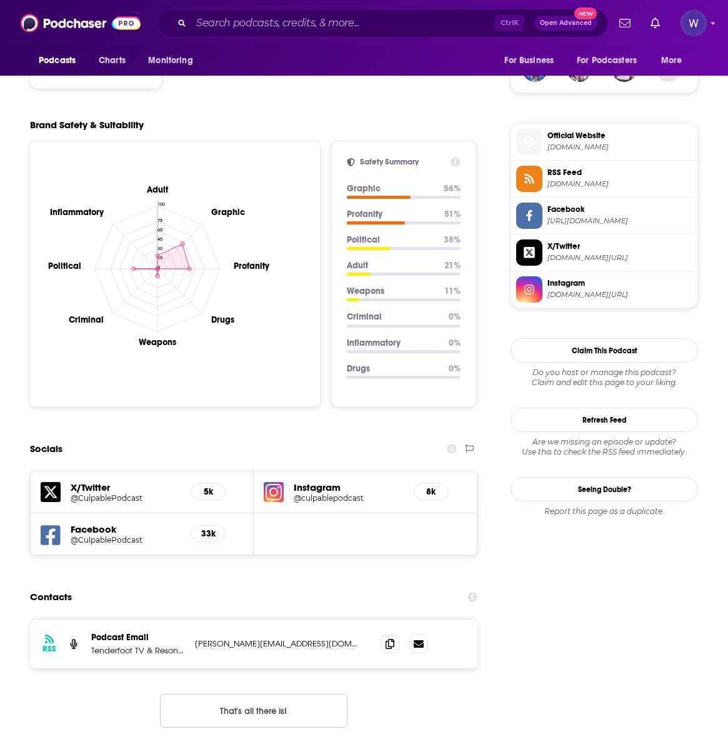
scroll to position [1251, 0]
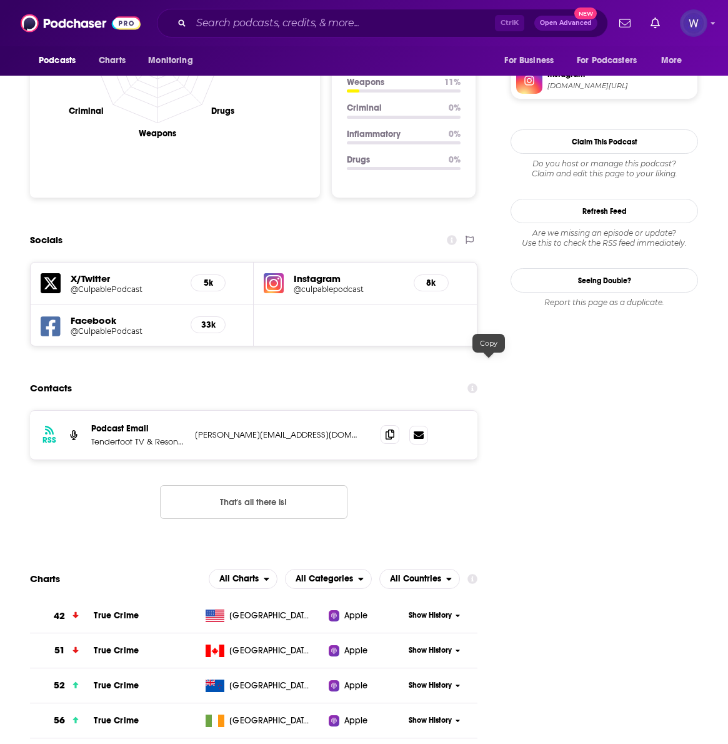
click at [395, 430] on icon at bounding box center [390, 435] width 9 height 10
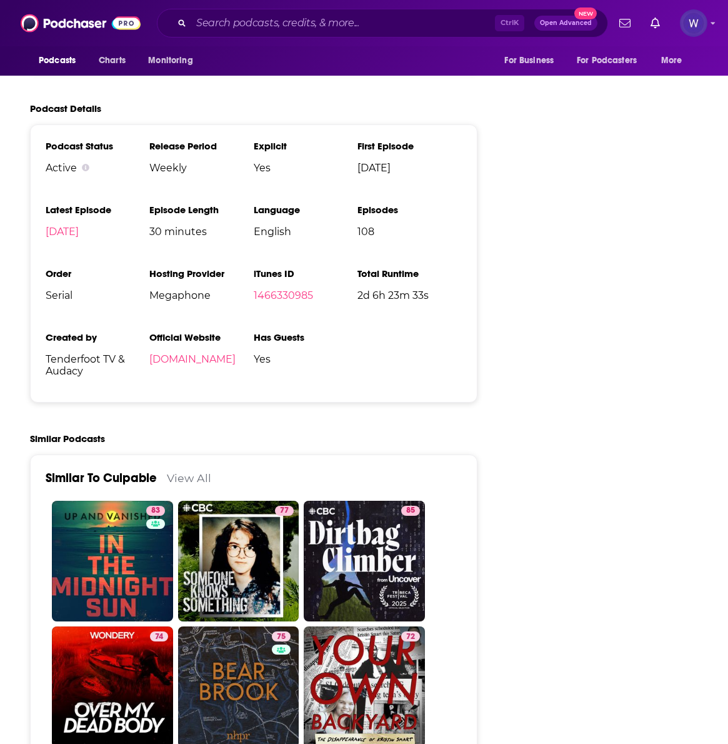
scroll to position [2084, 0]
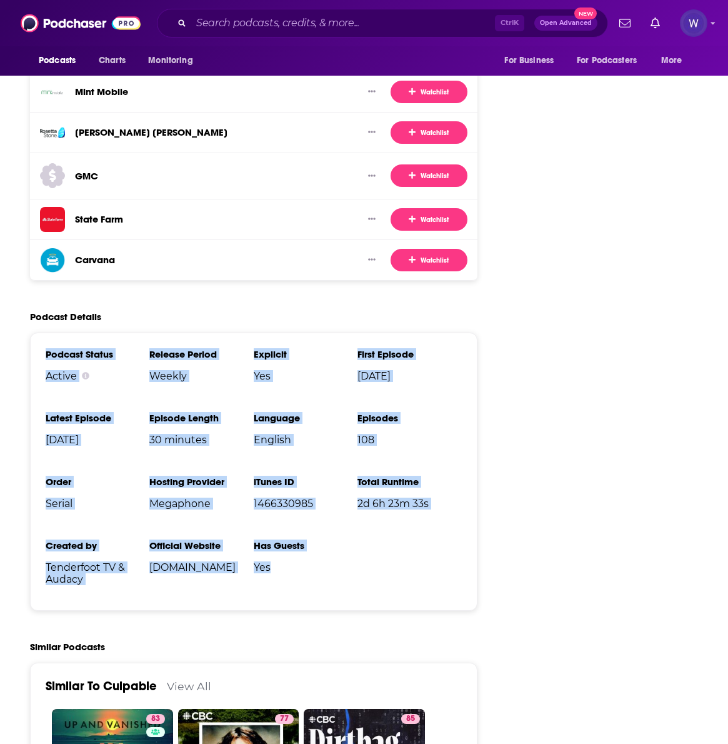
drag, startPoint x: 432, startPoint y: 512, endPoint x: 163, endPoint y: 289, distance: 349.6
click at [163, 348] on ul "Podcast Status Active Release Period Weekly Explicit Yes First Episode [DATE] L…" at bounding box center [254, 471] width 416 height 247
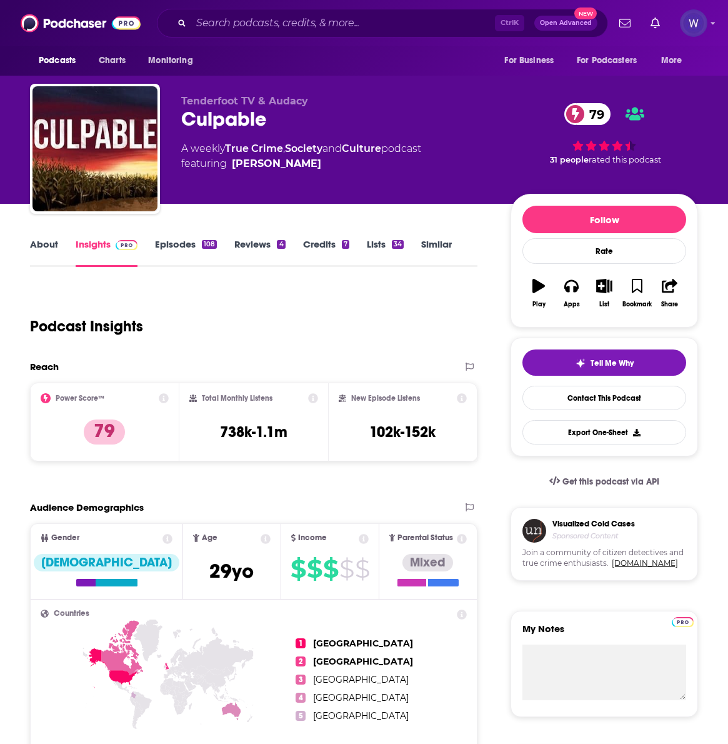
scroll to position [208, 0]
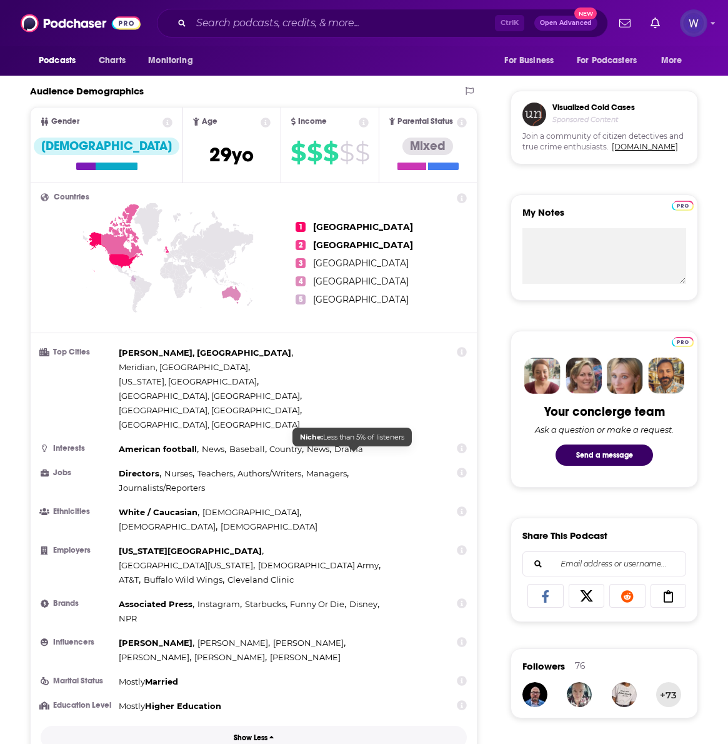
drag, startPoint x: 168, startPoint y: 344, endPoint x: 357, endPoint y: 449, distance: 216.6
click at [357, 449] on div "Countries 1 [GEOGRAPHIC_DATA] 2 [GEOGRAPHIC_DATA] 3 [GEOGRAPHIC_DATA] 4 [GEOGRA…" at bounding box center [254, 471] width 446 height 576
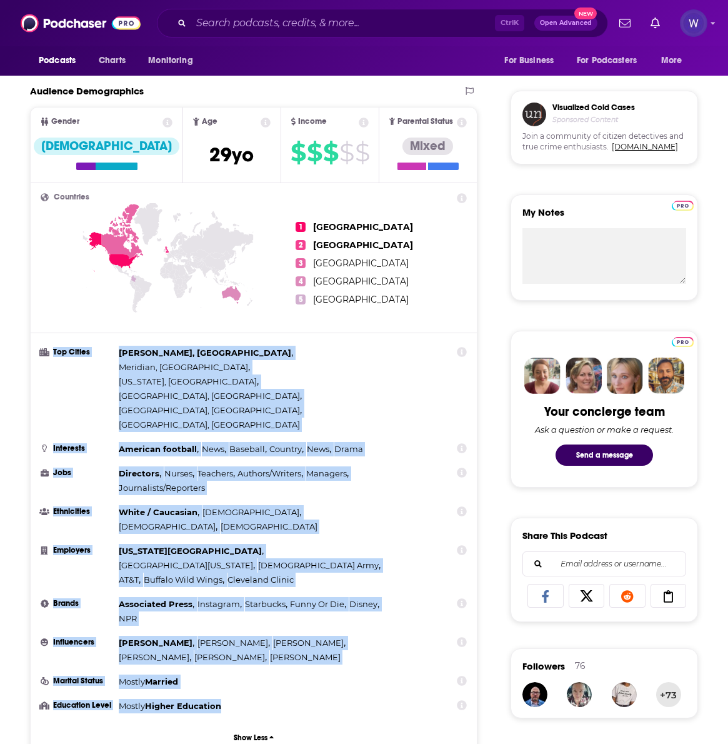
drag, startPoint x: 170, startPoint y: 353, endPoint x: 381, endPoint y: 623, distance: 343.0
click at [379, 625] on ul "Top Cities Jackson, [GEOGRAPHIC_DATA] , [GEOGRAPHIC_DATA], [GEOGRAPHIC_DATA] , …" at bounding box center [254, 530] width 426 height 368
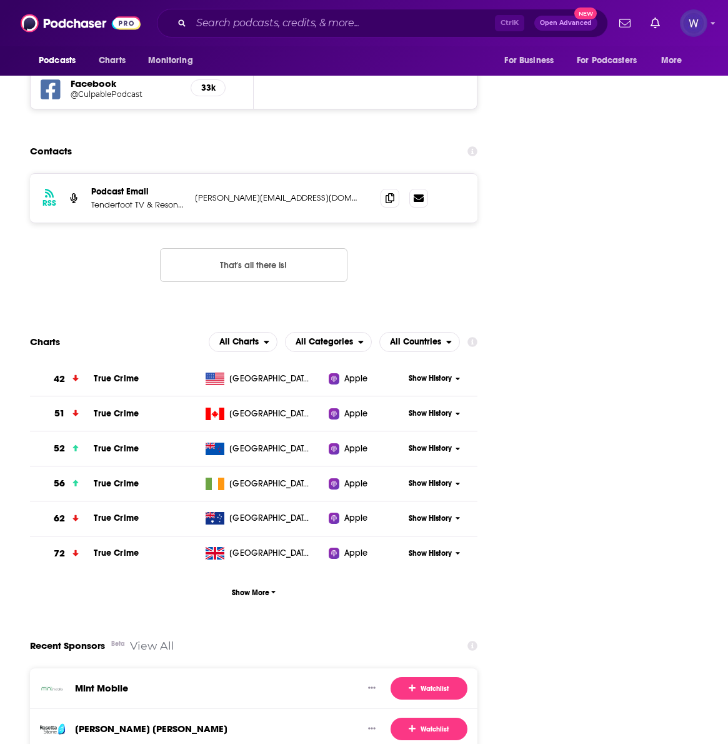
scroll to position [2084, 0]
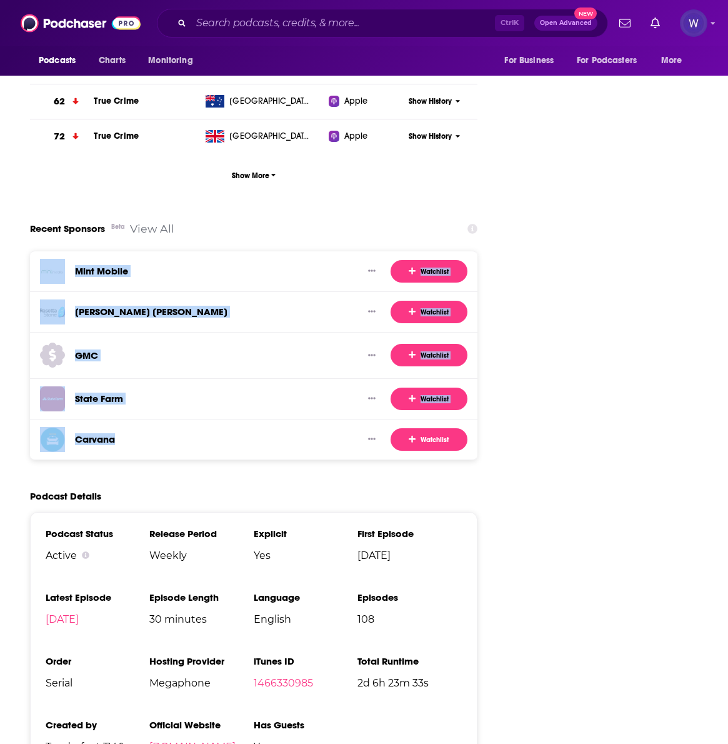
drag, startPoint x: 260, startPoint y: 363, endPoint x: 169, endPoint y: 195, distance: 190.5
click at [169, 251] on div "Mint Mobile Watchlist [PERSON_NAME] [PERSON_NAME] Watchlist GMC Watchlist State…" at bounding box center [254, 355] width 448 height 209
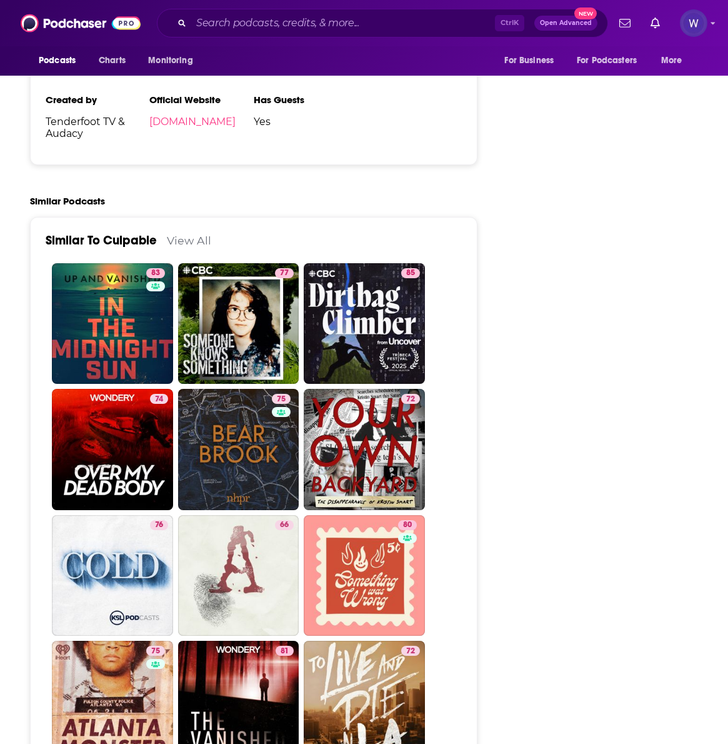
scroll to position [3127, 0]
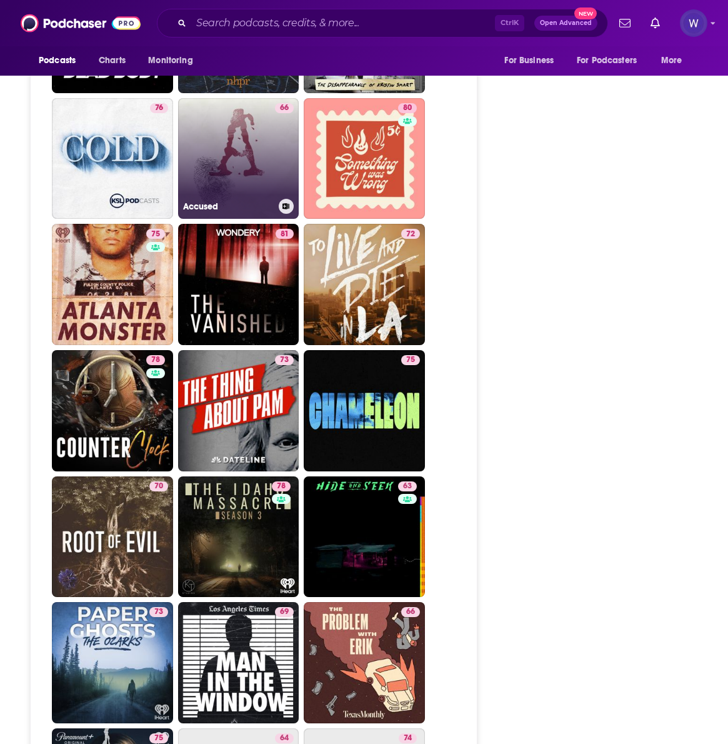
click at [300, 219] on link "66 Accused" at bounding box center [238, 158] width 121 height 121
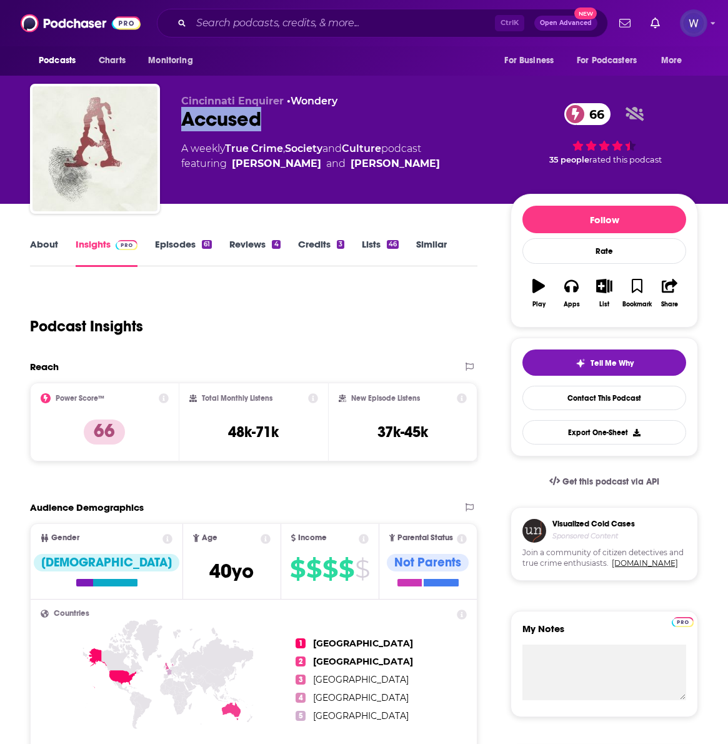
drag, startPoint x: 277, startPoint y: 125, endPoint x: 184, endPoint y: 122, distance: 92.6
click at [184, 122] on div "Accused 66" at bounding box center [336, 119] width 310 height 24
drag, startPoint x: 214, startPoint y: 435, endPoint x: 198, endPoint y: 435, distance: 16.9
click at [125, 435] on p "66" at bounding box center [104, 432] width 41 height 25
drag, startPoint x: 347, startPoint y: 438, endPoint x: 280, endPoint y: 428, distance: 67.7
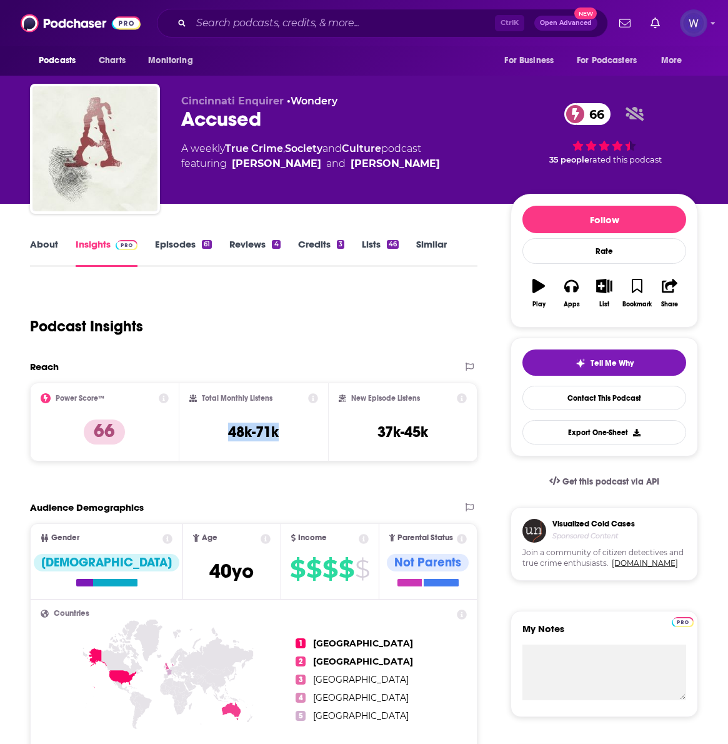
click at [280, 428] on div "Total Monthly Listens 48k-71k" at bounding box center [253, 422] width 129 height 58
drag, startPoint x: 463, startPoint y: 435, endPoint x: 396, endPoint y: 428, distance: 67.2
click at [396, 428] on div "New Episode Listens 37k-45k" at bounding box center [403, 422] width 128 height 58
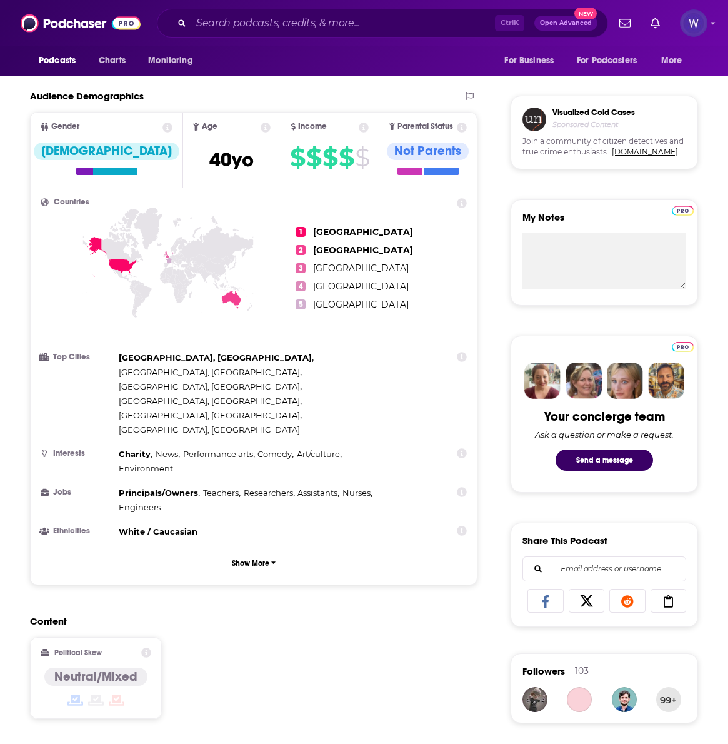
scroll to position [625, 0]
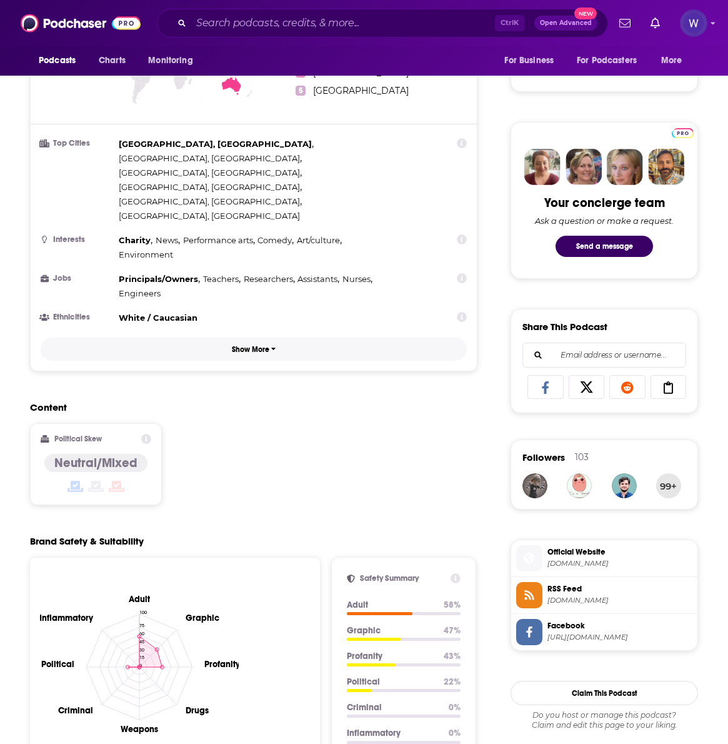
click at [270, 345] on p "Show More" at bounding box center [251, 349] width 38 height 9
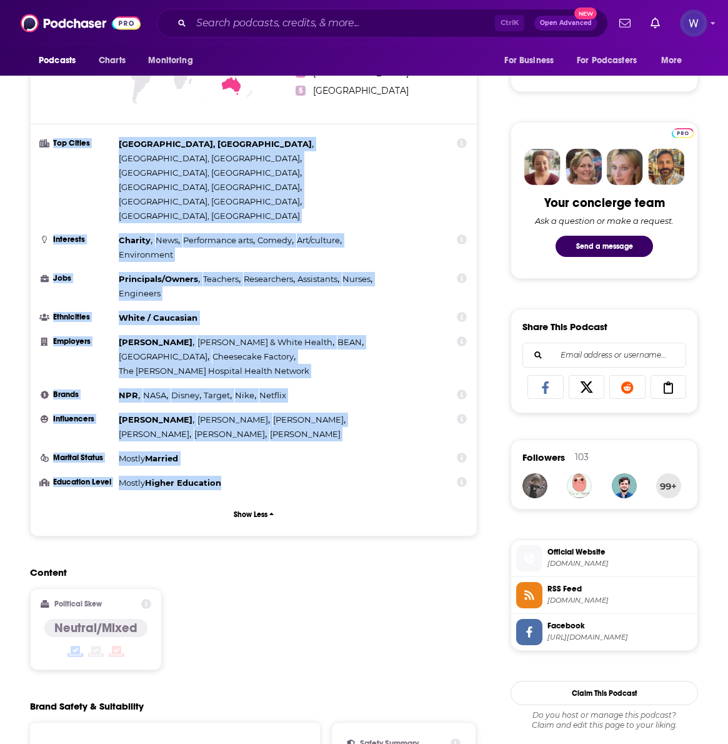
drag, startPoint x: 166, startPoint y: 153, endPoint x: 388, endPoint y: 445, distance: 366.7
click at [388, 445] on ul "Top Cities [GEOGRAPHIC_DATA], [GEOGRAPHIC_DATA] , [GEOGRAPHIC_DATA], [GEOGRAPHI…" at bounding box center [254, 313] width 426 height 353
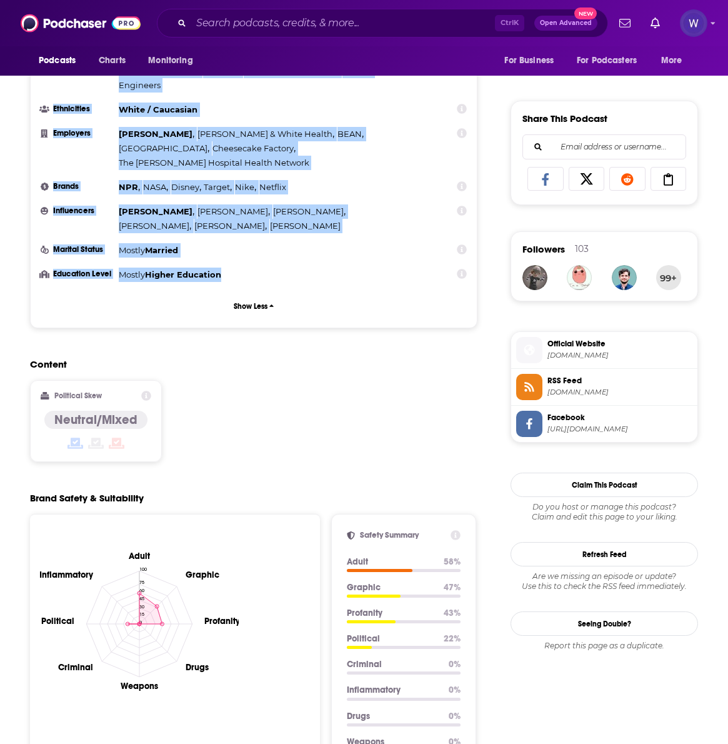
scroll to position [1459, 0]
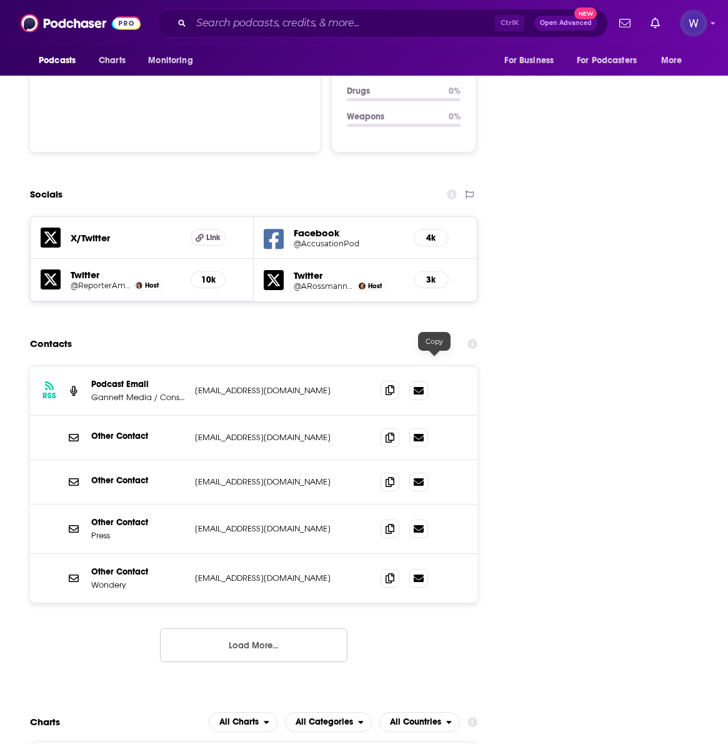
click at [395, 385] on icon at bounding box center [390, 390] width 9 height 10
click at [395, 432] on icon at bounding box center [390, 437] width 9 height 10
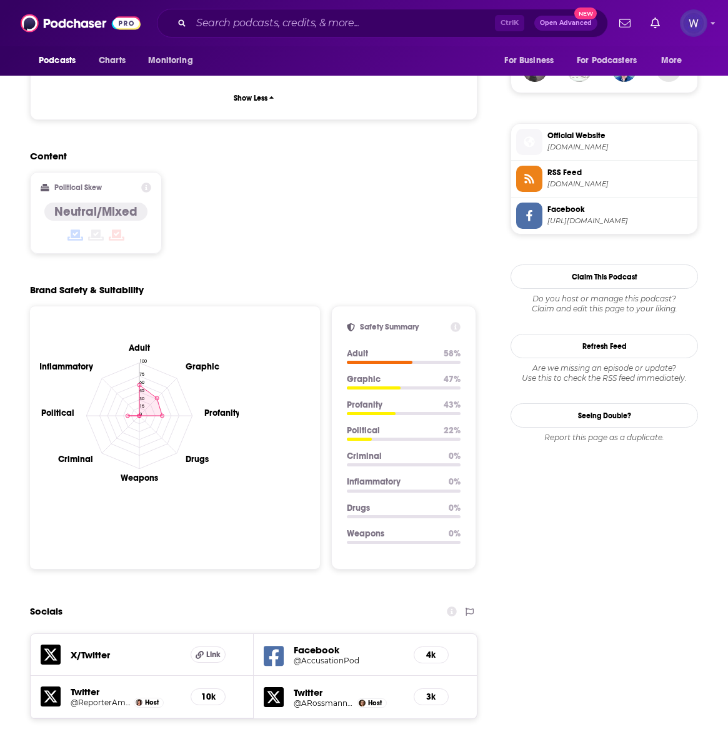
scroll to position [2084, 0]
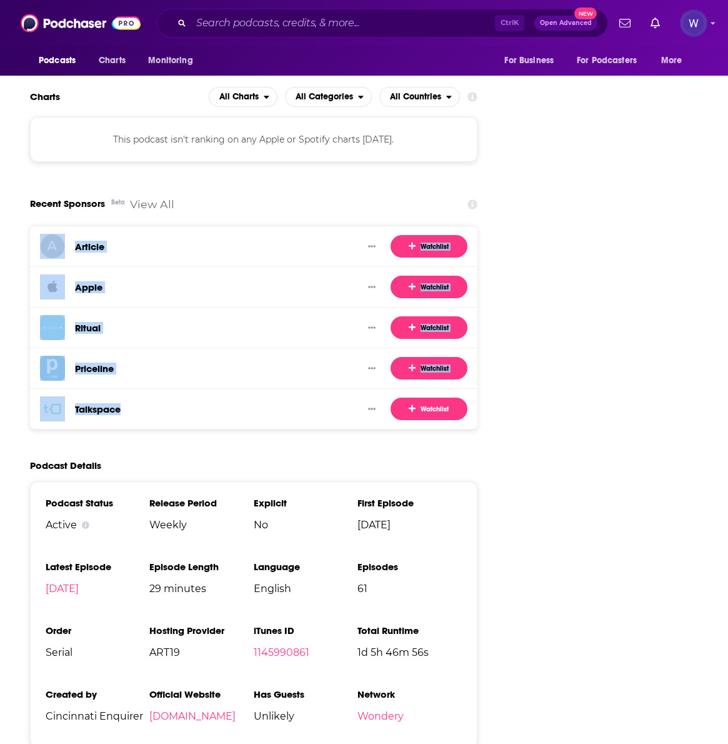
drag, startPoint x: 255, startPoint y: 381, endPoint x: 178, endPoint y: 216, distance: 181.9
click at [178, 226] on div "Article Watchlist Apple Watchlist Ritual Watchlist Priceline Watchlist Talkspac…" at bounding box center [254, 328] width 448 height 204
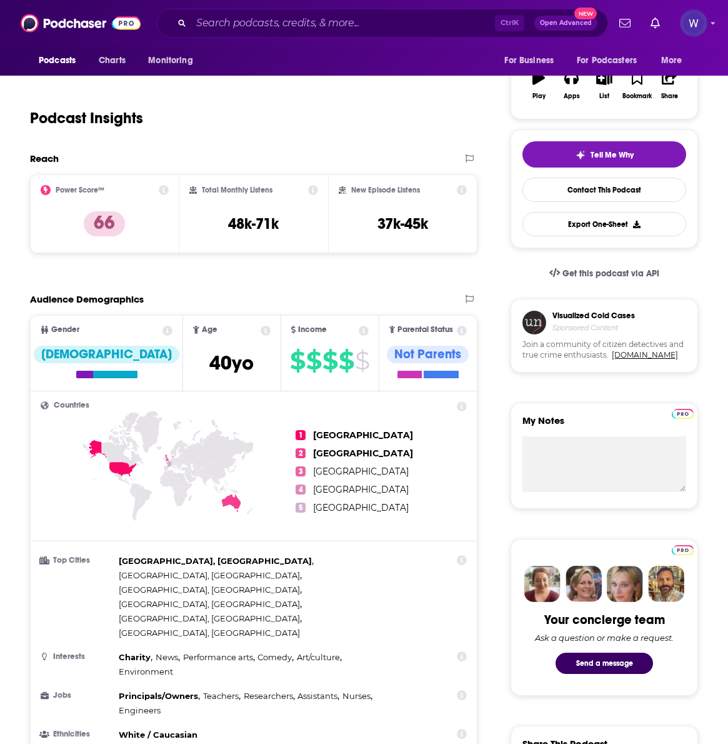
scroll to position [416, 0]
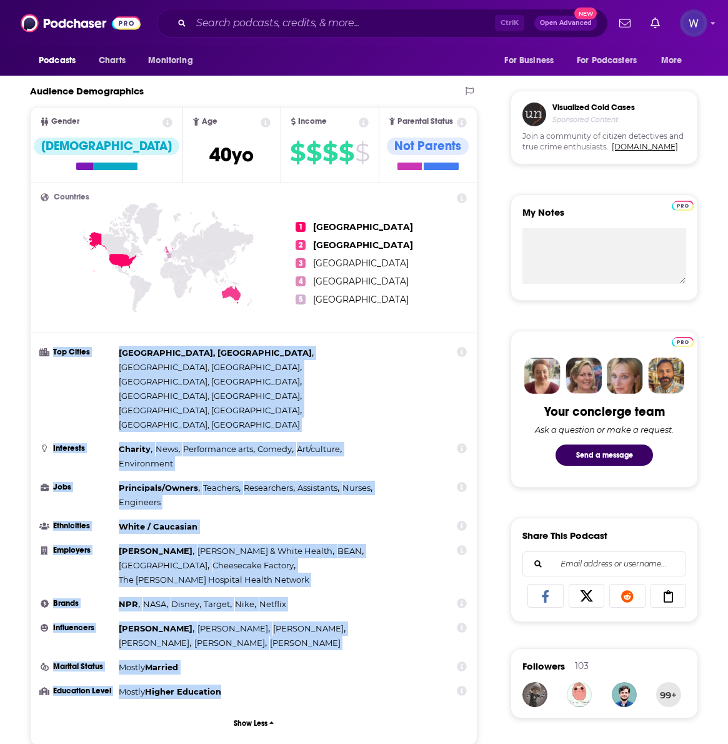
drag, startPoint x: 169, startPoint y: 367, endPoint x: 358, endPoint y: 644, distance: 335.3
click at [358, 644] on ul "Top Cities [GEOGRAPHIC_DATA], [GEOGRAPHIC_DATA] , [GEOGRAPHIC_DATA], [GEOGRAPHI…" at bounding box center [254, 522] width 426 height 353
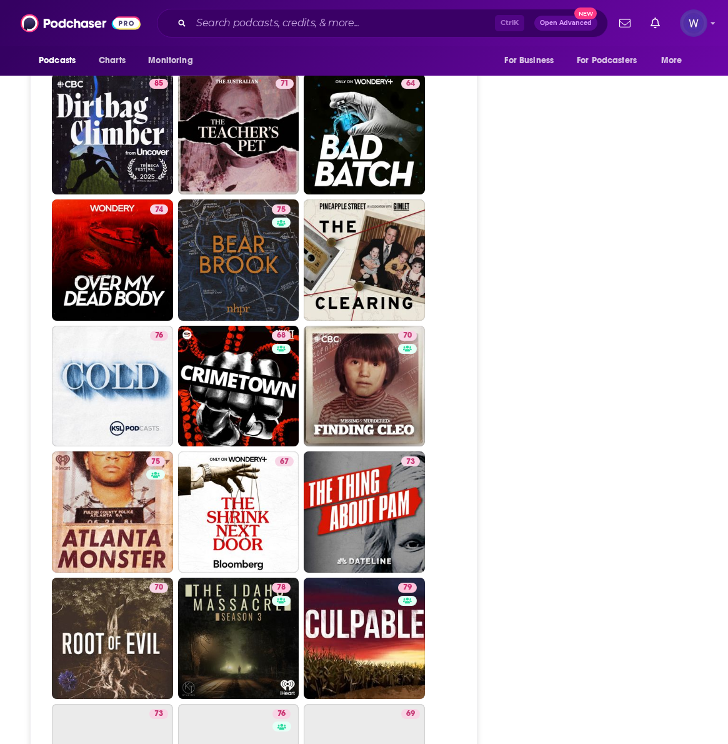
scroll to position [3335, 0]
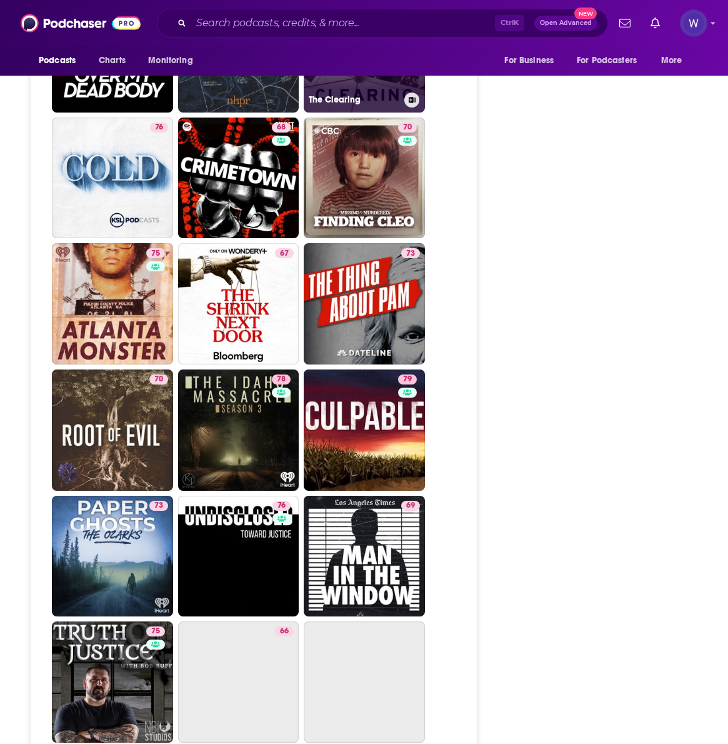
click at [304, 113] on link "The Clearing" at bounding box center [364, 51] width 121 height 121
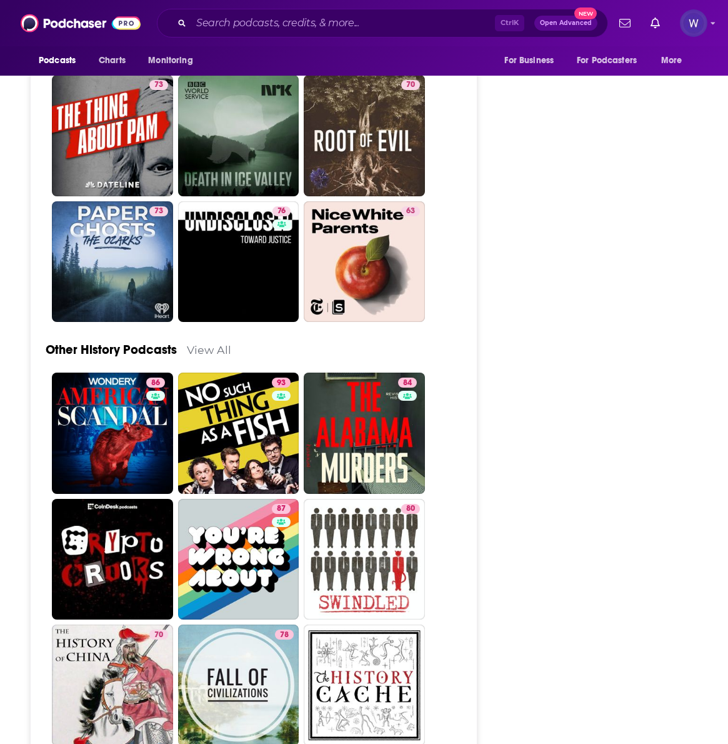
scroll to position [3127, 0]
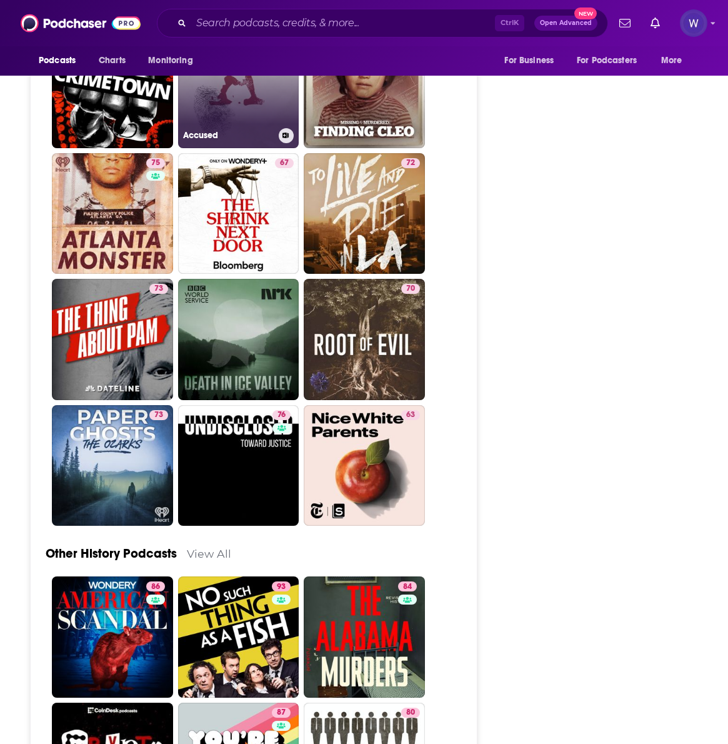
click at [300, 148] on link "66 Accused" at bounding box center [238, 87] width 121 height 121
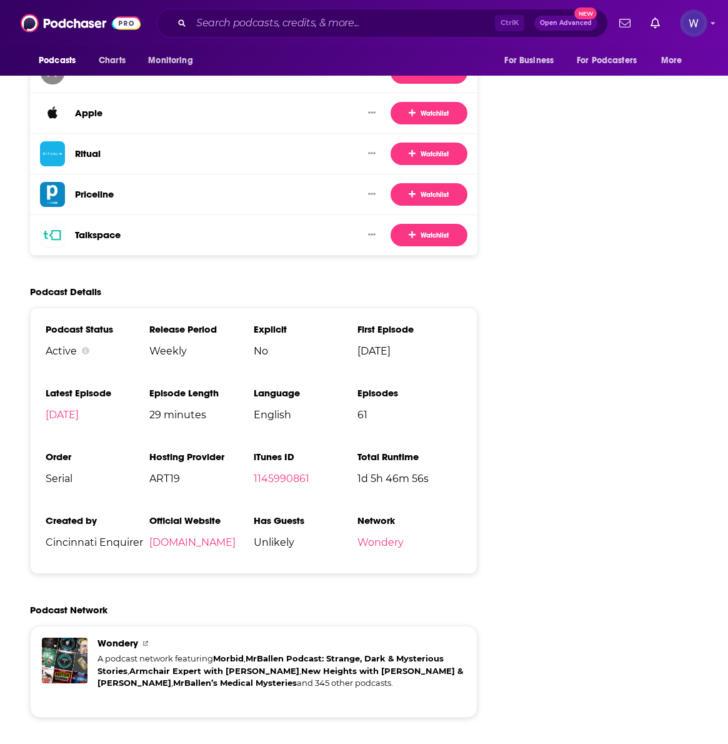
scroll to position [3127, 0]
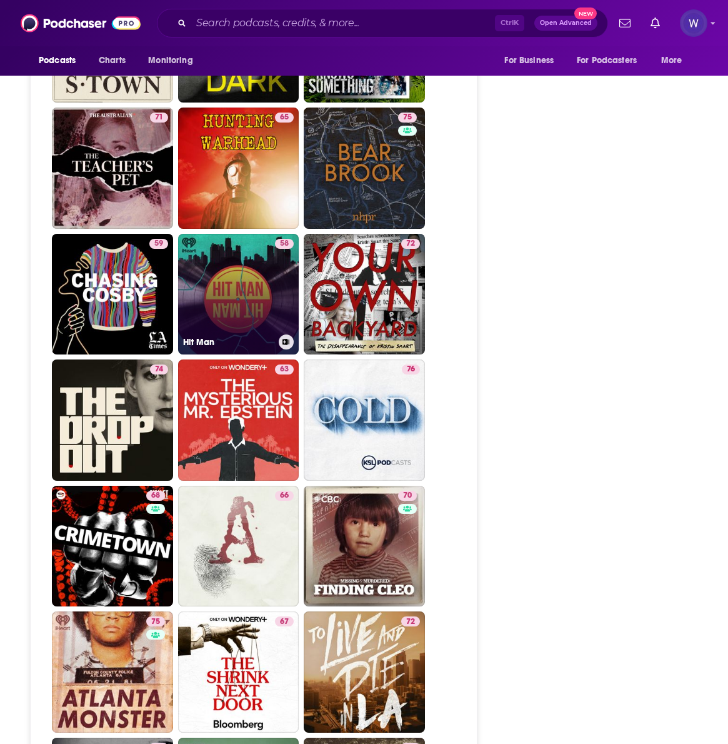
click at [300, 355] on link "58 Hit Man" at bounding box center [238, 294] width 121 height 121
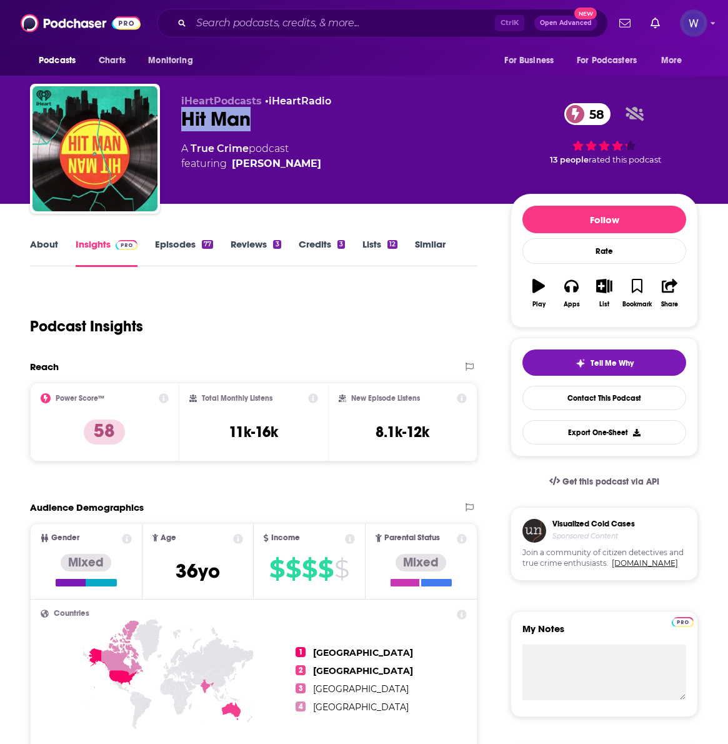
drag, startPoint x: 256, startPoint y: 116, endPoint x: 182, endPoint y: 121, distance: 74.5
click at [182, 121] on div "Hit Man [DEMOGRAPHIC_DATA]" at bounding box center [336, 119] width 310 height 24
drag, startPoint x: 213, startPoint y: 435, endPoint x: 191, endPoint y: 435, distance: 22.5
click at [125, 435] on p "58" at bounding box center [104, 432] width 41 height 25
drag, startPoint x: 351, startPoint y: 441, endPoint x: 283, endPoint y: 435, distance: 68.4
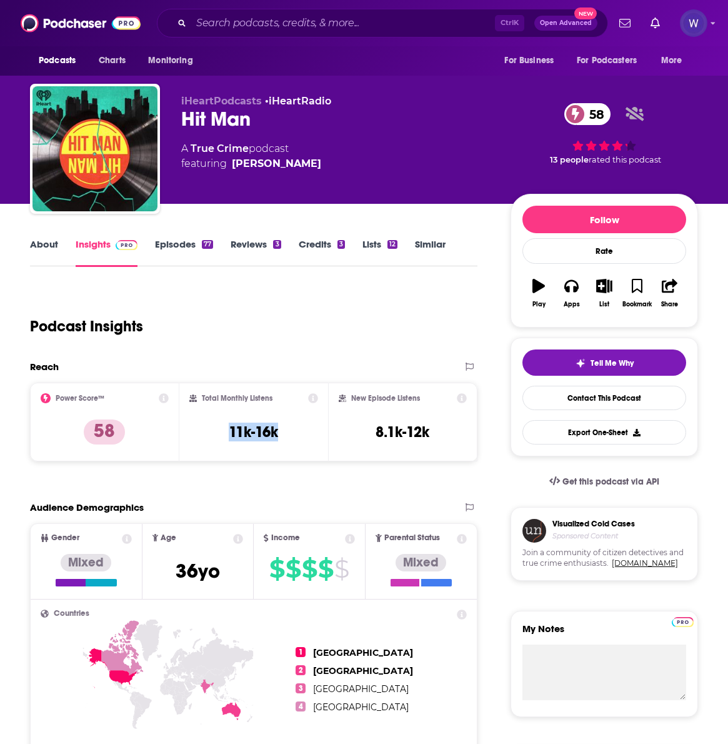
click at [283, 435] on div "Total Monthly Listens 11k-16k" at bounding box center [253, 422] width 129 height 58
drag, startPoint x: 470, startPoint y: 440, endPoint x: 405, endPoint y: 438, distance: 65.1
click at [405, 438] on div "New Episode Listens 8.1k-12k" at bounding box center [403, 422] width 128 height 58
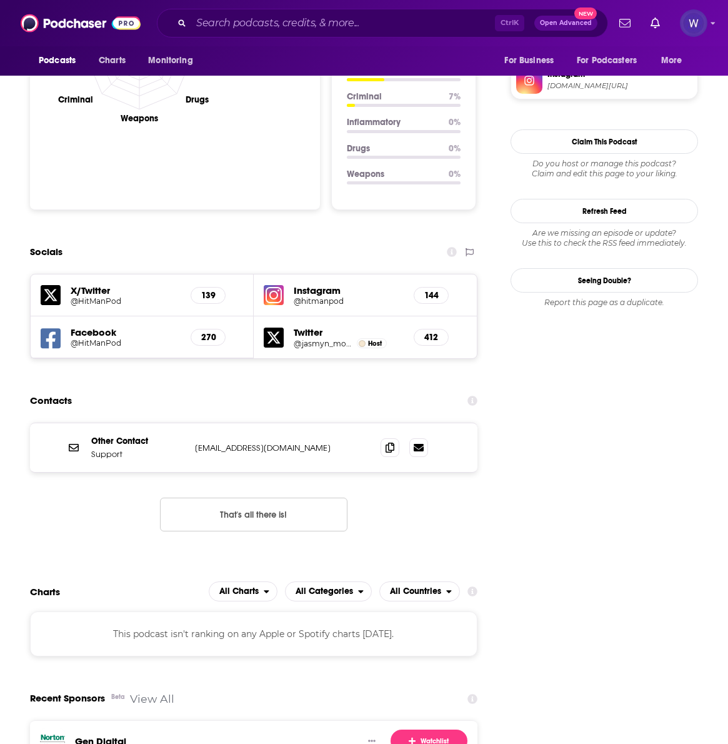
scroll to position [1042, 0]
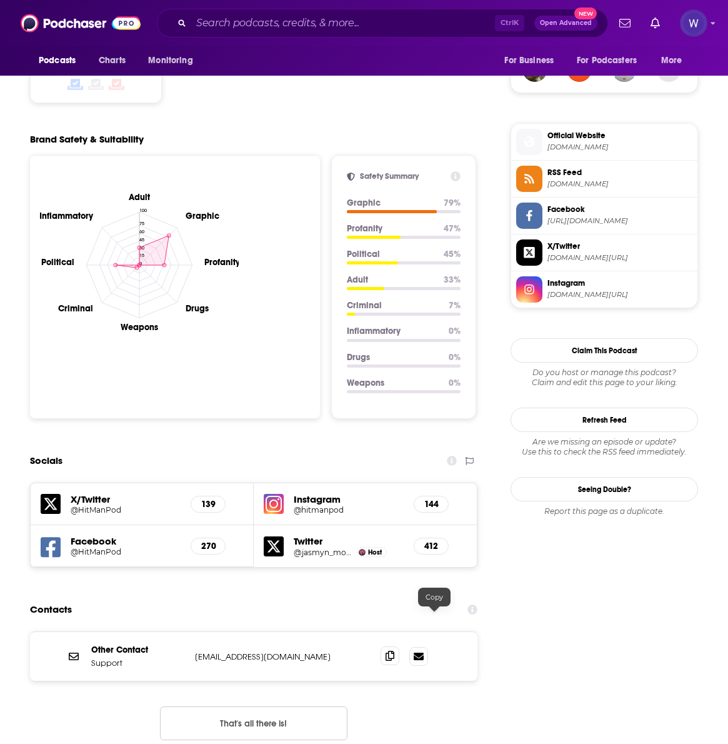
click at [395, 651] on icon at bounding box center [390, 656] width 9 height 10
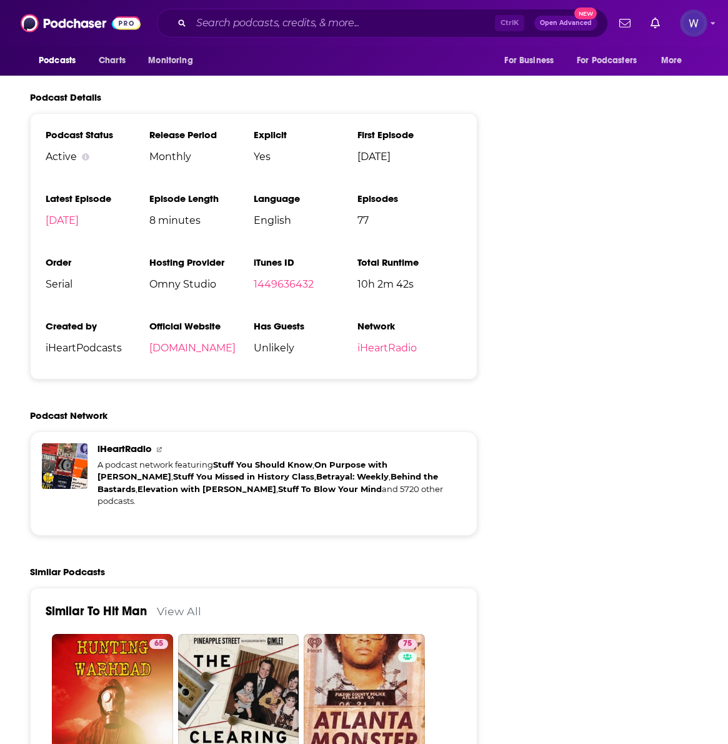
scroll to position [1876, 0]
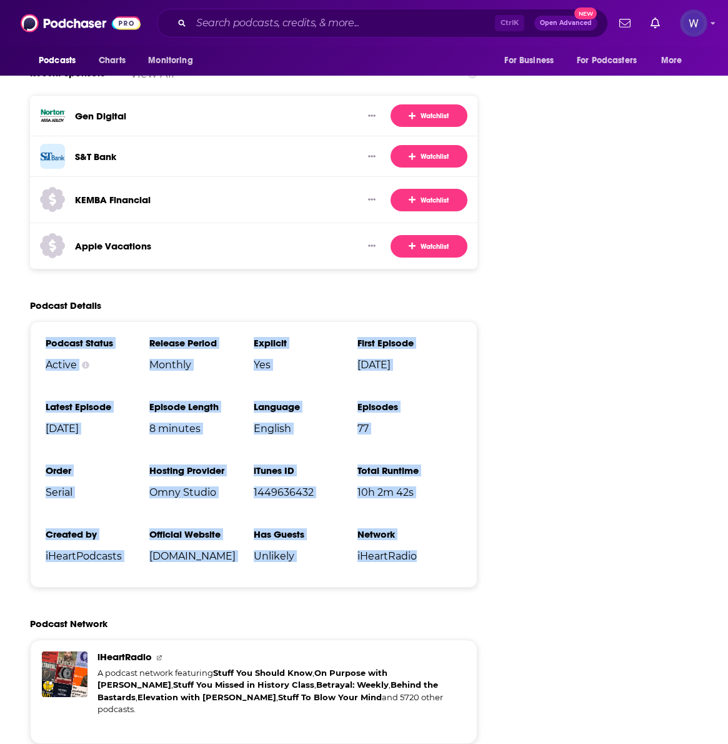
drag, startPoint x: 464, startPoint y: 526, endPoint x: 161, endPoint y: 308, distance: 373.1
click at [161, 321] on div "Podcast Status Active Release Period Monthly Explicit Yes First Episode [DATE] …" at bounding box center [254, 454] width 448 height 266
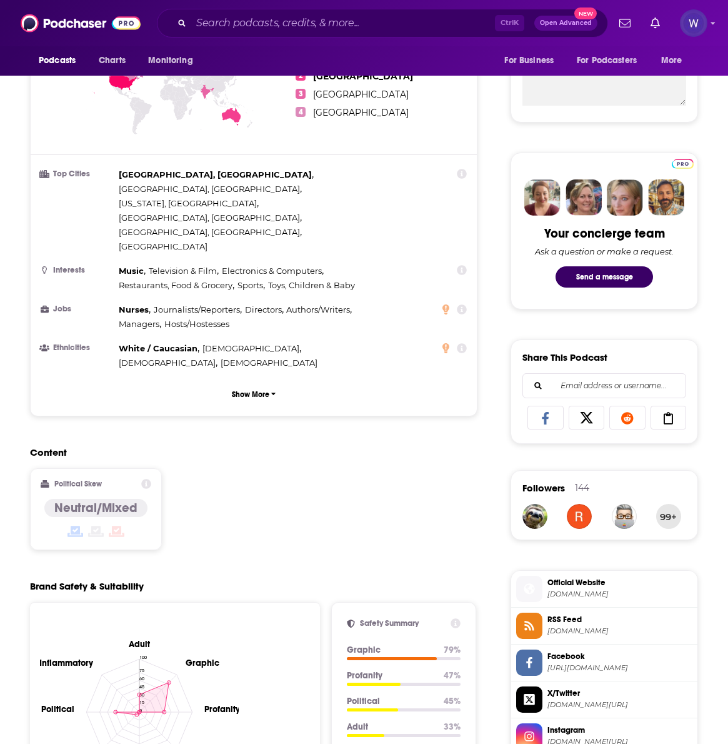
scroll to position [416, 0]
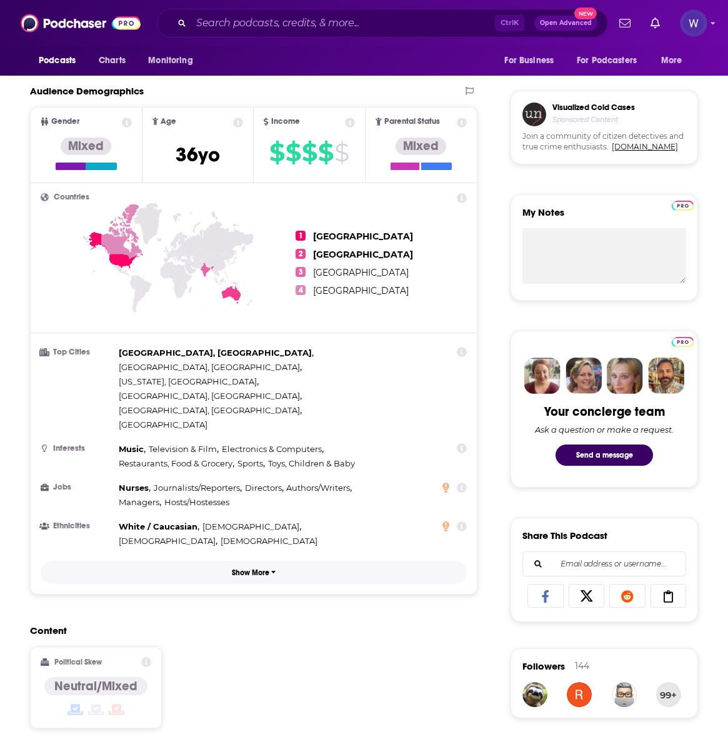
click at [270, 568] on p "Show More" at bounding box center [251, 572] width 38 height 9
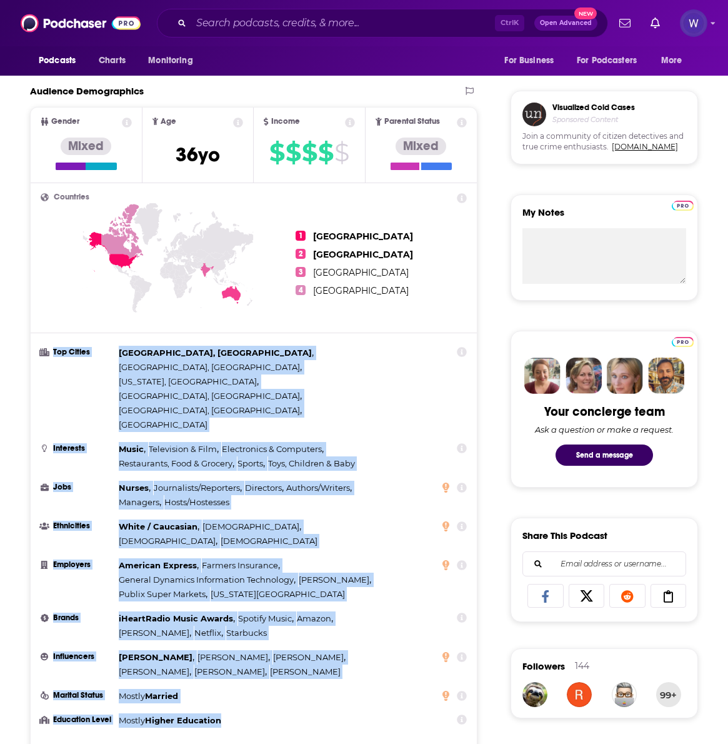
drag, startPoint x: 169, startPoint y: 360, endPoint x: 369, endPoint y: 668, distance: 366.7
click at [369, 668] on ul "Top Cities [GEOGRAPHIC_DATA], [GEOGRAPHIC_DATA] , [GEOGRAPHIC_DATA], [GEOGRAPHI…" at bounding box center [254, 537] width 426 height 382
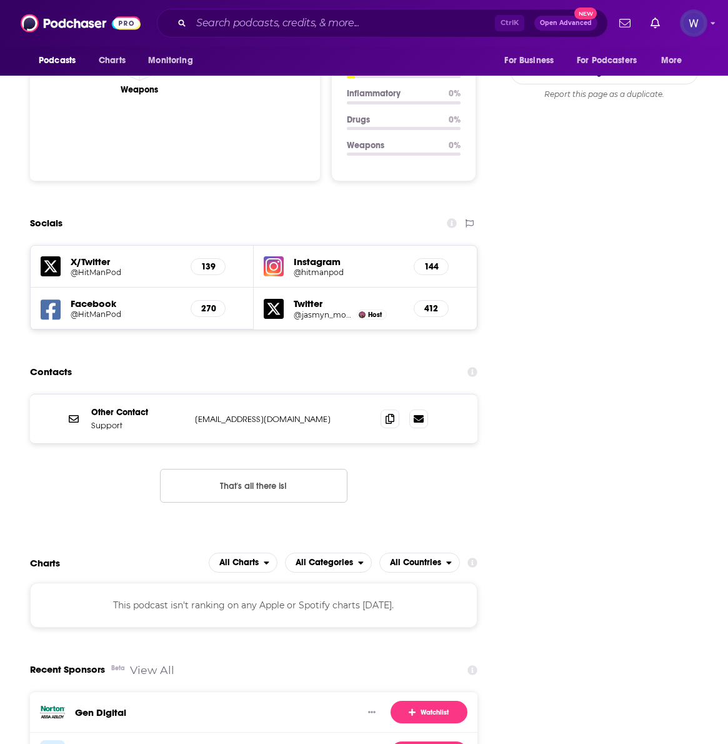
scroll to position [1876, 0]
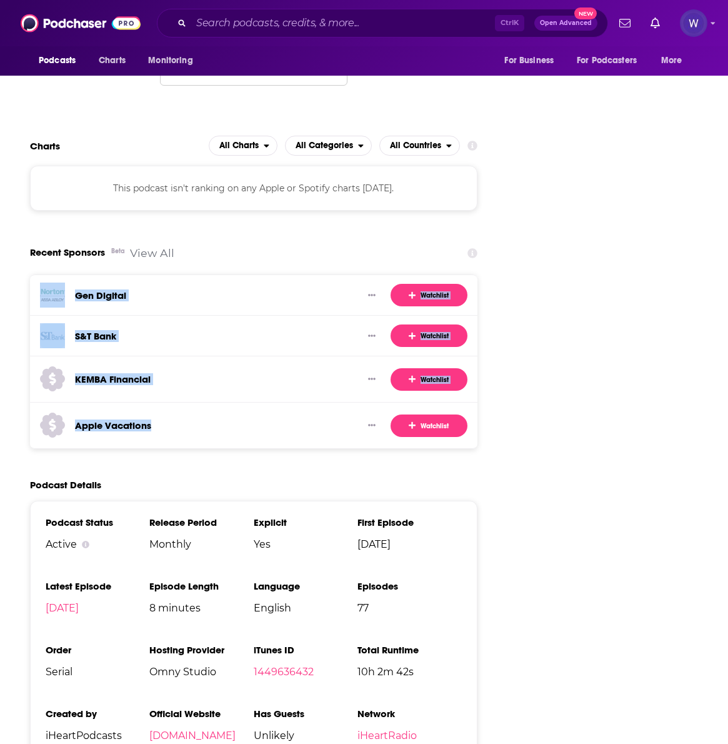
drag, startPoint x: 298, startPoint y: 397, endPoint x: 181, endPoint y: 260, distance: 179.7
click at [181, 275] on div "Gen Digital Watchlist S&T Bank Watchlist KEMBA Financial Watchlist Apple Vacati…" at bounding box center [254, 362] width 448 height 174
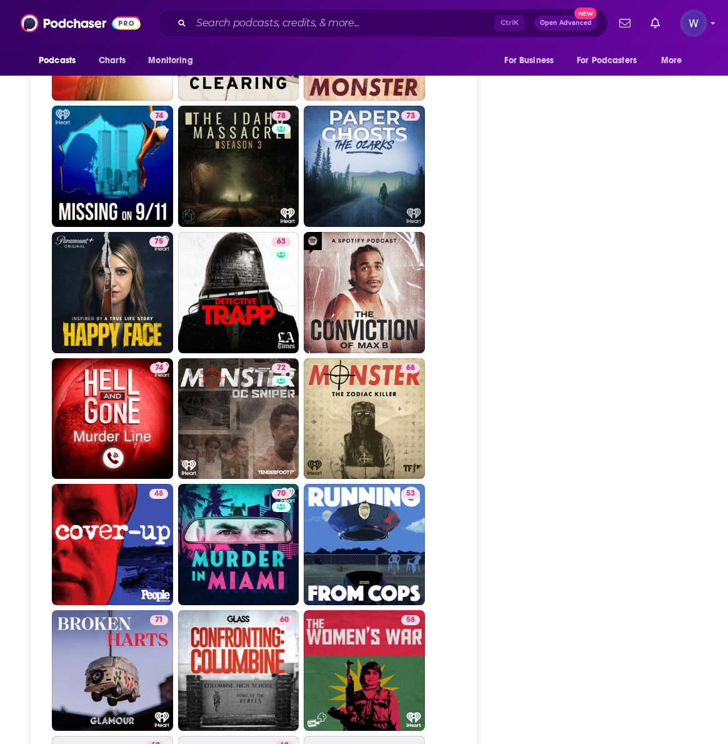
scroll to position [3335, 0]
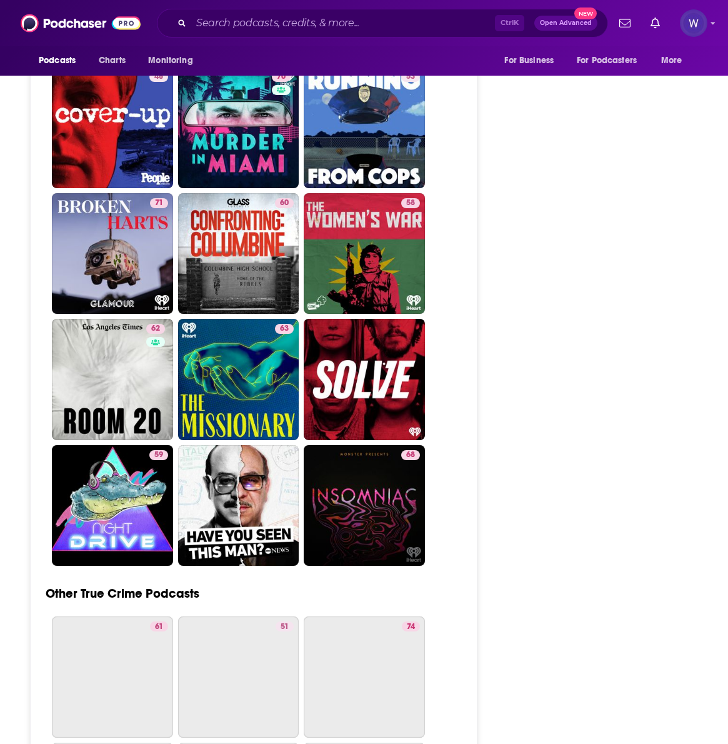
click at [350, 63] on link "68 Monster: [PERSON_NAME]" at bounding box center [364, 1] width 121 height 121
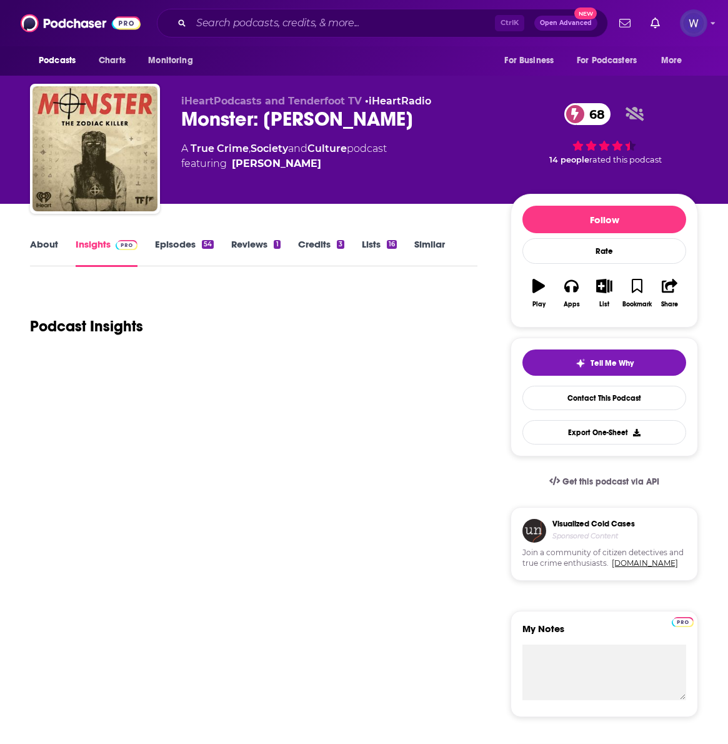
drag, startPoint x: 420, startPoint y: 119, endPoint x: 188, endPoint y: 116, distance: 231.4
click at [188, 116] on div "Monster: [PERSON_NAME] 68" at bounding box center [336, 119] width 310 height 24
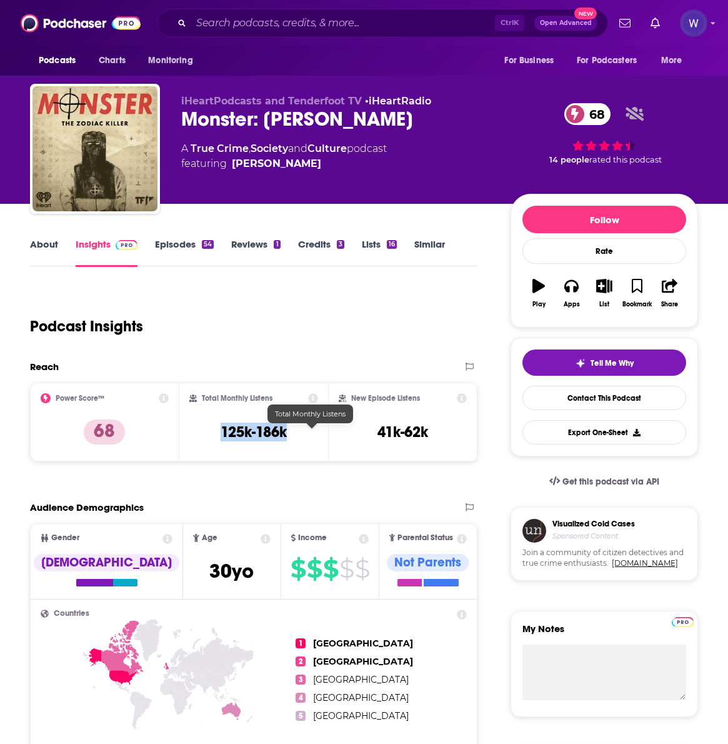
drag, startPoint x: 348, startPoint y: 445, endPoint x: 280, endPoint y: 436, distance: 68.7
click at [280, 436] on div "Total Monthly Listens 125k-186k" at bounding box center [253, 422] width 129 height 58
drag, startPoint x: 504, startPoint y: 435, endPoint x: 444, endPoint y: 430, distance: 60.2
click at [444, 430] on div "New Episode Listens 41k-62k" at bounding box center [403, 422] width 128 height 58
drag, startPoint x: 219, startPoint y: 436, endPoint x: 199, endPoint y: 438, distance: 20.0
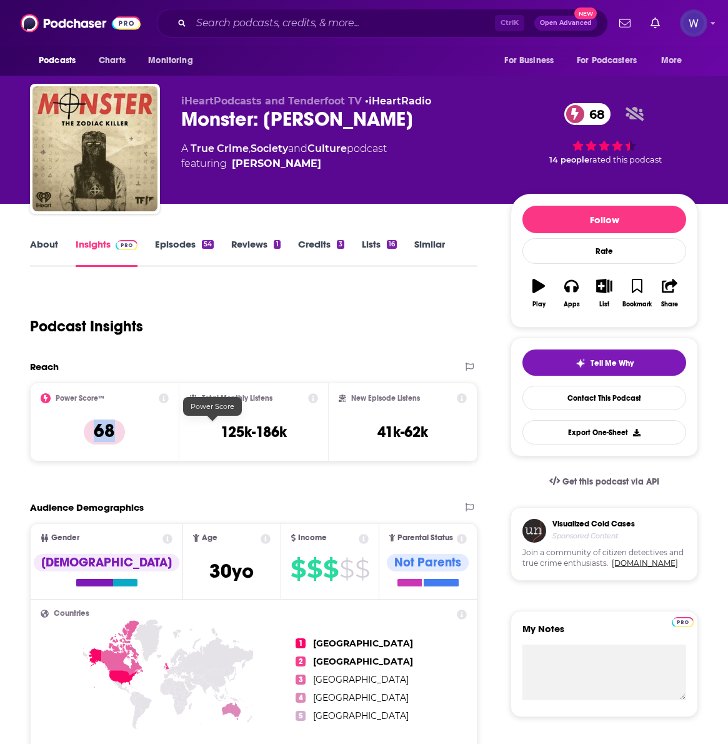
click at [125, 438] on p "68" at bounding box center [104, 432] width 41 height 25
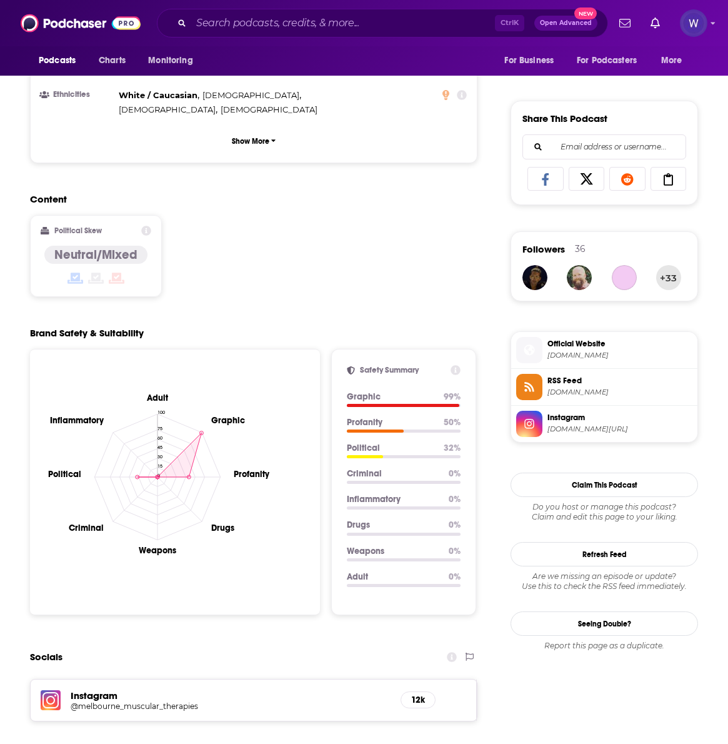
scroll to position [1251, 0]
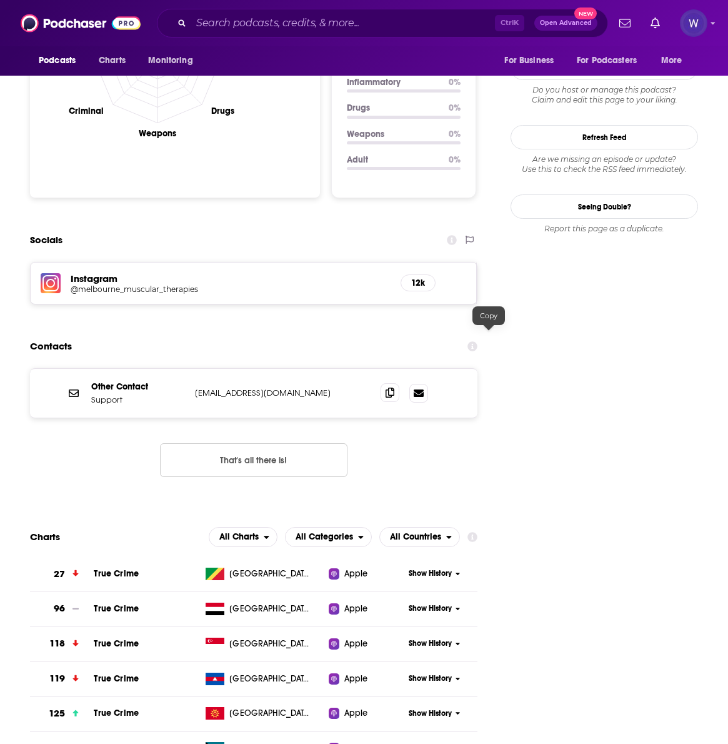
click at [400, 383] on span at bounding box center [390, 392] width 19 height 19
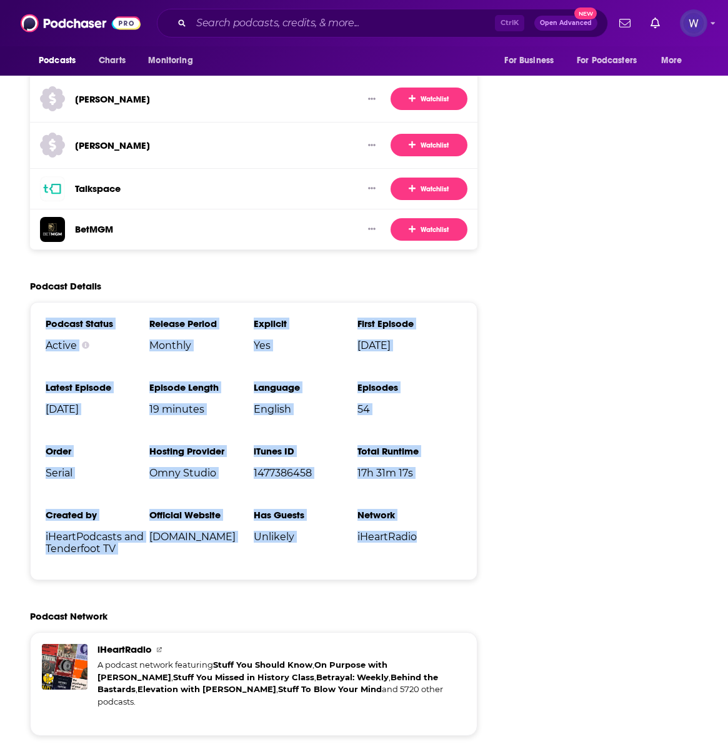
drag, startPoint x: 504, startPoint y: 491, endPoint x: 164, endPoint y: 276, distance: 402.5
click at [164, 318] on ul "Podcast Status Active Release Period Monthly Explicit Yes First Episode [DATE] …" at bounding box center [254, 441] width 416 height 247
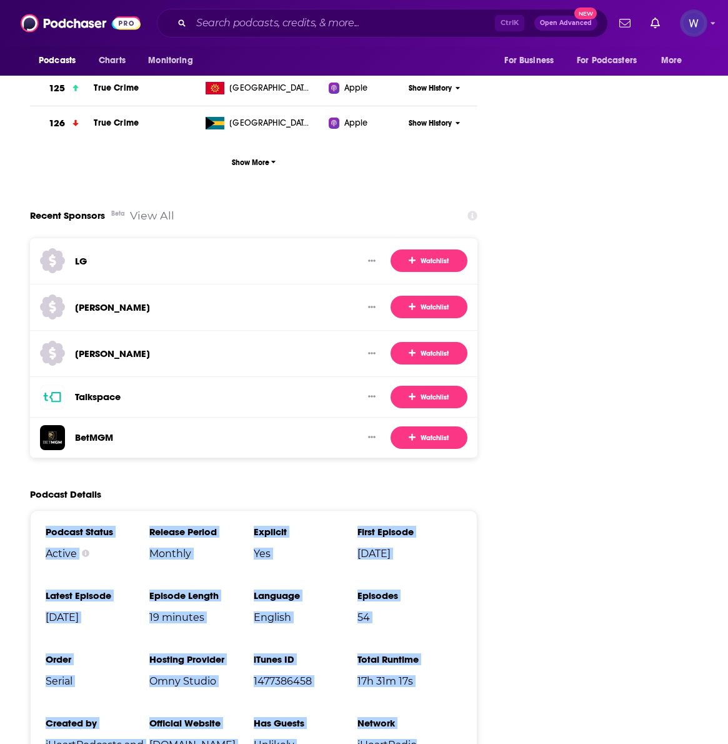
scroll to position [1667, 0]
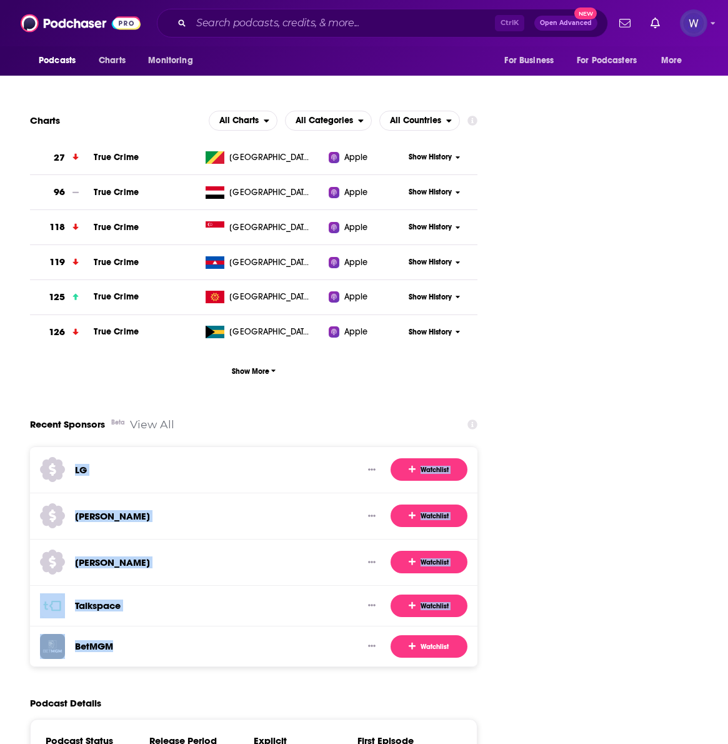
drag, startPoint x: 242, startPoint y: 595, endPoint x: 170, endPoint y: 422, distance: 187.5
click at [170, 446] on div "LG Watchlist [PERSON_NAME] Watchlist [PERSON_NAME] Watchlist Talkspace Watchlis…" at bounding box center [254, 556] width 448 height 221
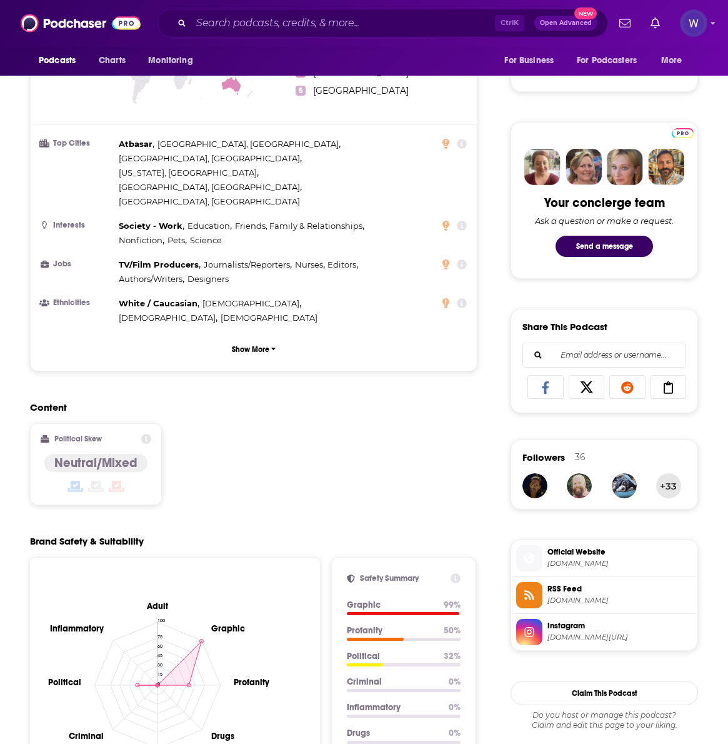
scroll to position [416, 0]
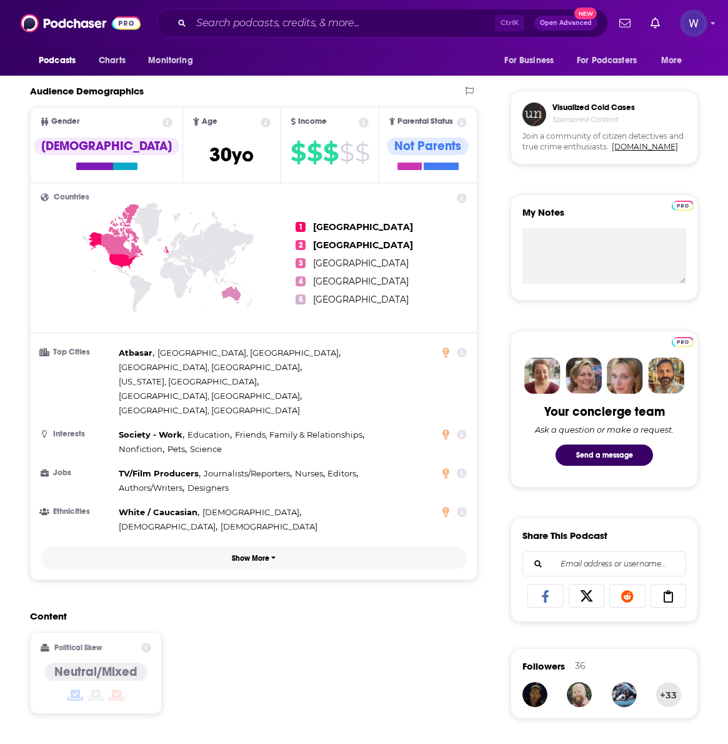
click at [270, 554] on p "Show More" at bounding box center [251, 558] width 38 height 9
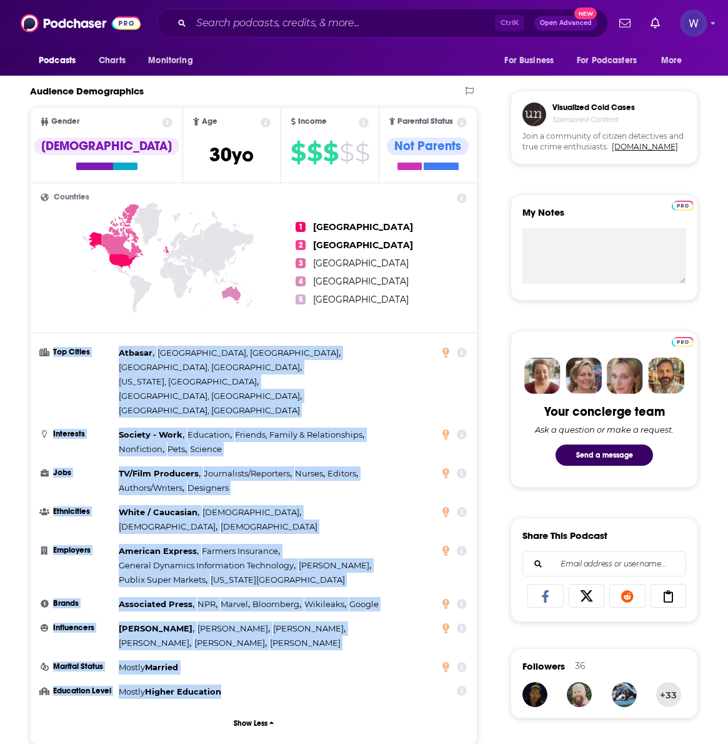
drag, startPoint x: 170, startPoint y: 352, endPoint x: 348, endPoint y: 632, distance: 332.0
click at [348, 632] on ul "Top Cities Atbasar , [GEOGRAPHIC_DATA], [GEOGRAPHIC_DATA] , [GEOGRAPHIC_DATA], …" at bounding box center [254, 522] width 426 height 353
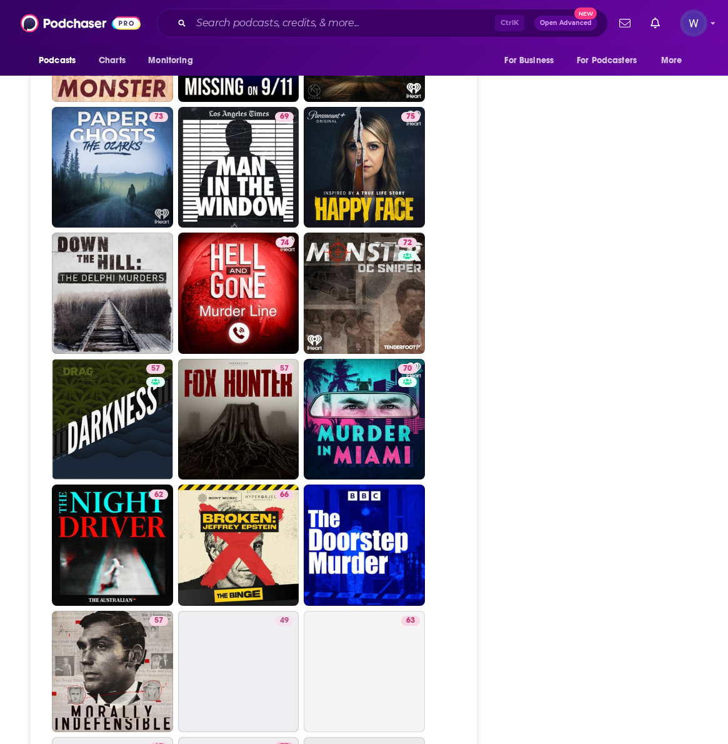
scroll to position [3127, 0]
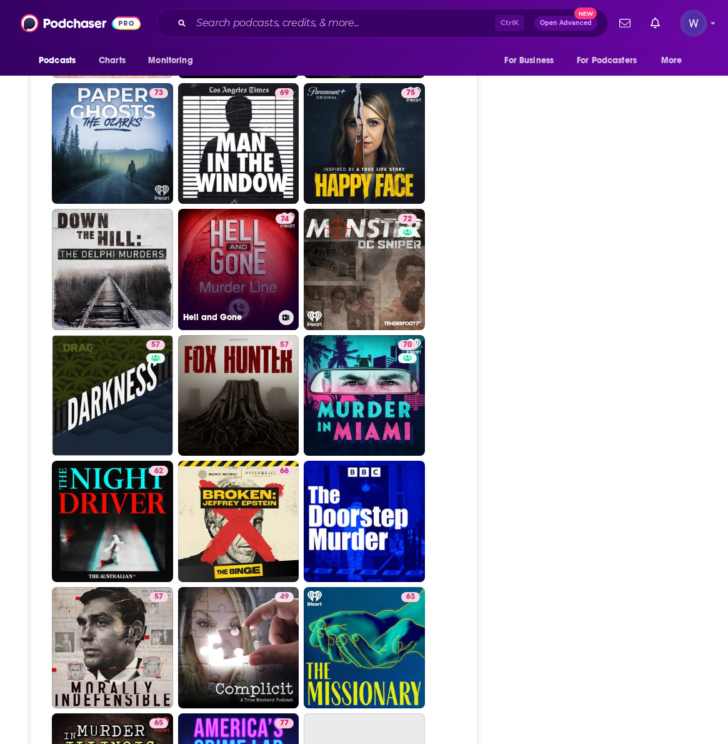
click at [300, 330] on link "74 Hell and Gone" at bounding box center [238, 269] width 121 height 121
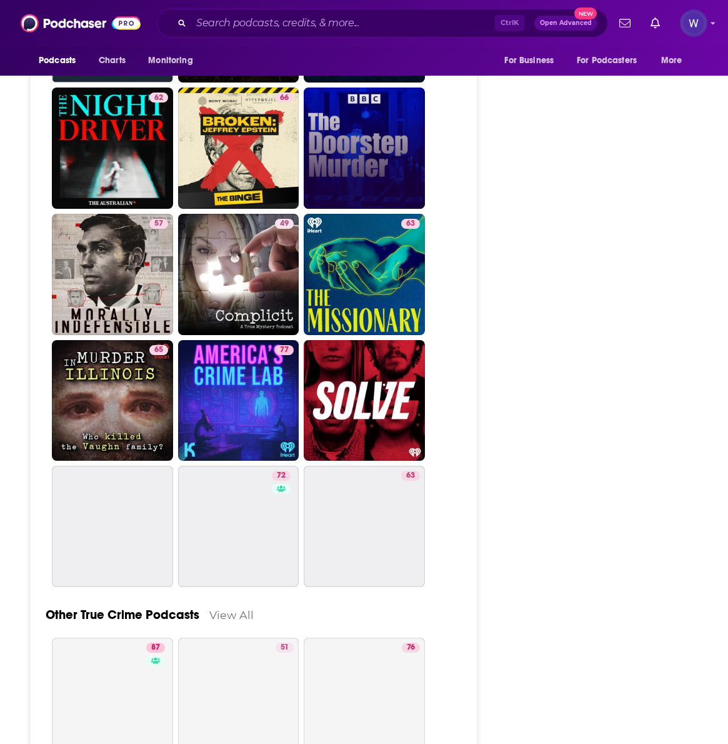
scroll to position [4794, 0]
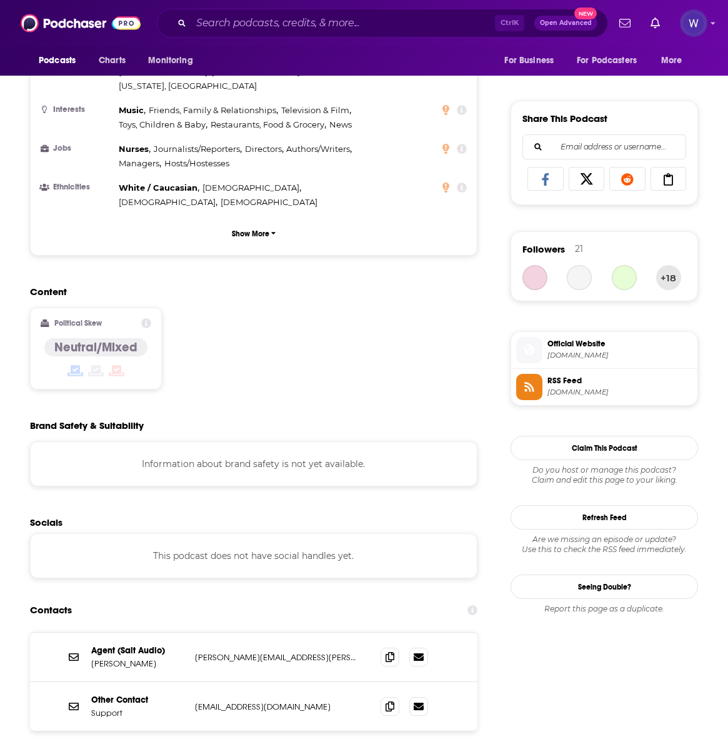
scroll to position [1667, 0]
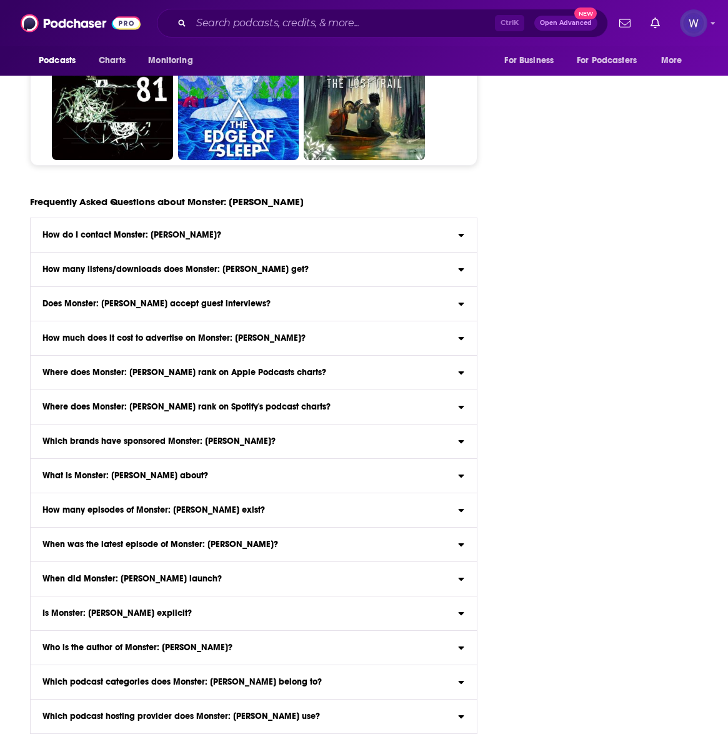
scroll to position [6045, 0]
type input "[URL][DOMAIN_NAME]"
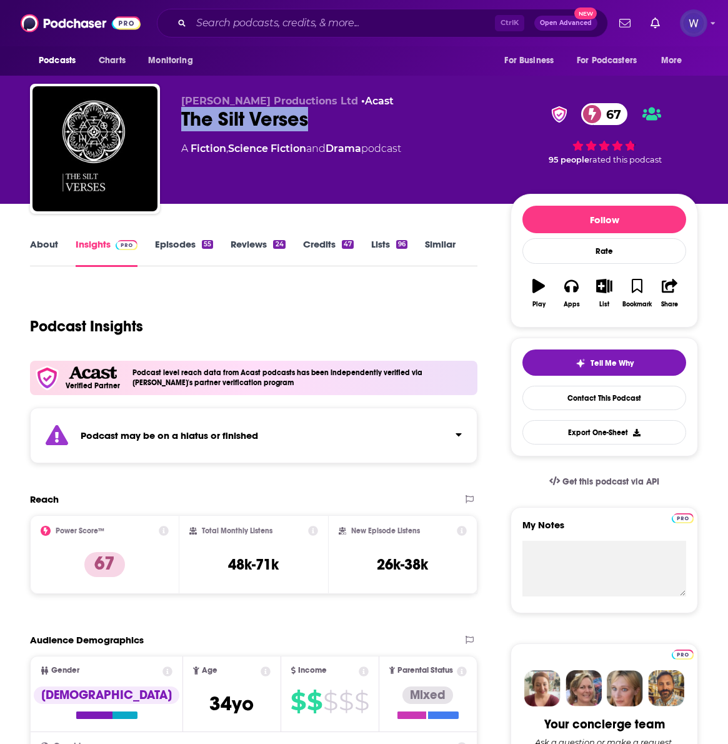
drag, startPoint x: 232, startPoint y: 120, endPoint x: 176, endPoint y: 116, distance: 55.8
click at [176, 116] on div "[PERSON_NAME] Productions Ltd • Acast The Silt Verses 67 A Fiction , Science Fi…" at bounding box center [364, 151] width 668 height 135
drag, startPoint x: 226, startPoint y: 560, endPoint x: 205, endPoint y: 569, distance: 23.0
click at [125, 569] on p "67" at bounding box center [104, 564] width 41 height 25
drag, startPoint x: 373, startPoint y: 567, endPoint x: 306, endPoint y: 563, distance: 67.0
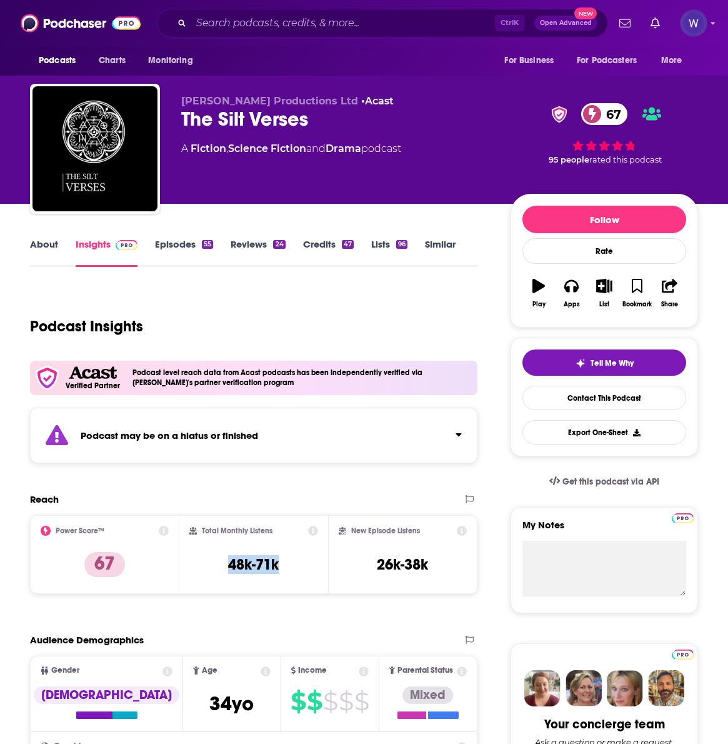
click at [306, 563] on div "Total Monthly Listens 48k-71k" at bounding box center [253, 555] width 129 height 58
drag, startPoint x: 505, startPoint y: 566, endPoint x: 448, endPoint y: 563, distance: 57.0
click at [448, 563] on div "New Episode Listens 26k-38k" at bounding box center [403, 555] width 128 height 58
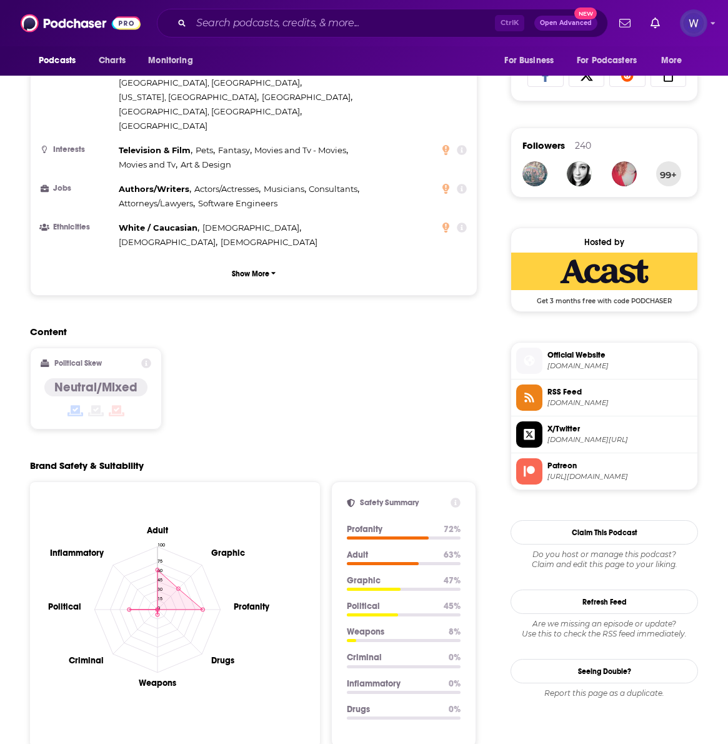
scroll to position [1251, 0]
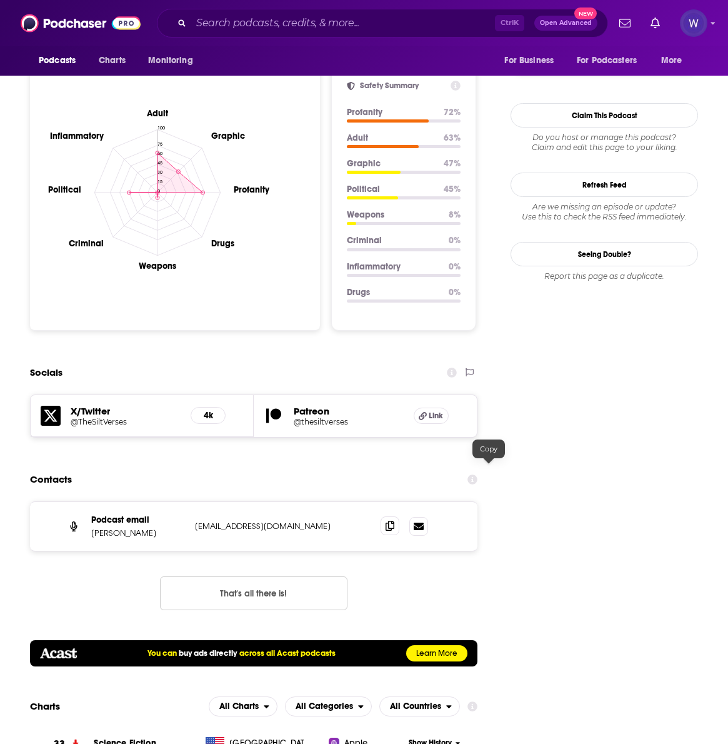
click at [400, 517] on span at bounding box center [390, 526] width 19 height 19
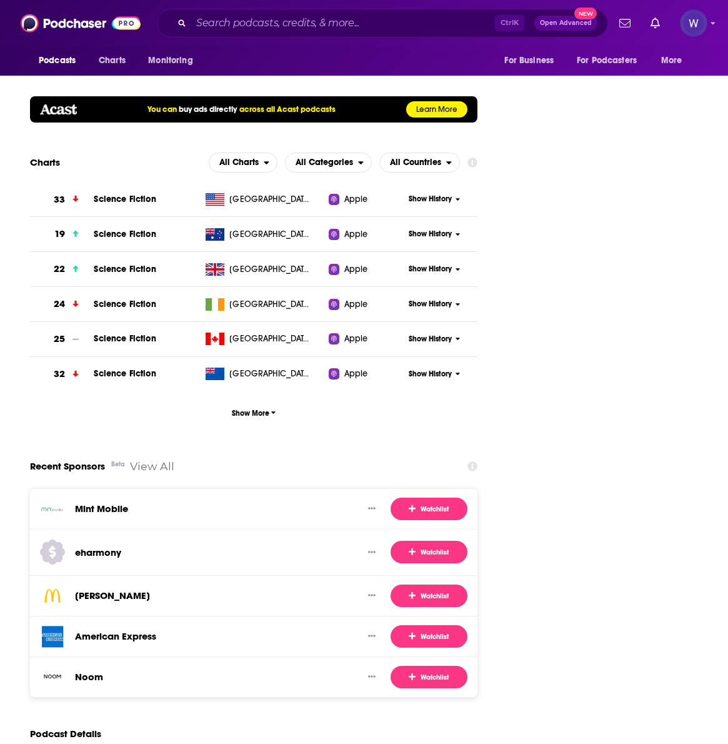
scroll to position [1876, 0]
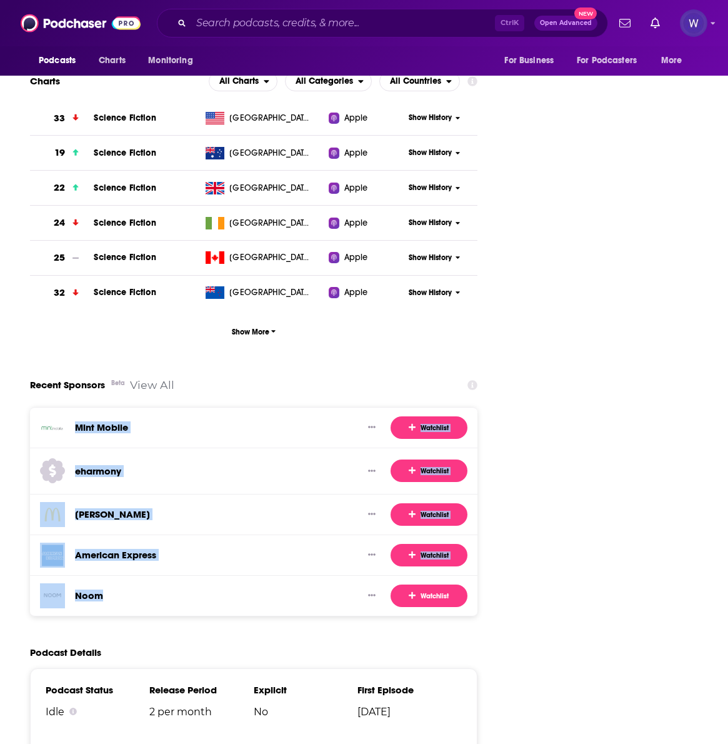
drag, startPoint x: 266, startPoint y: 542, endPoint x: 191, endPoint y: 370, distance: 187.9
click at [191, 407] on div "Mint Mobile Watchlist eharmony Watchlist [PERSON_NAME] Watchlist American Expre…" at bounding box center [254, 511] width 448 height 209
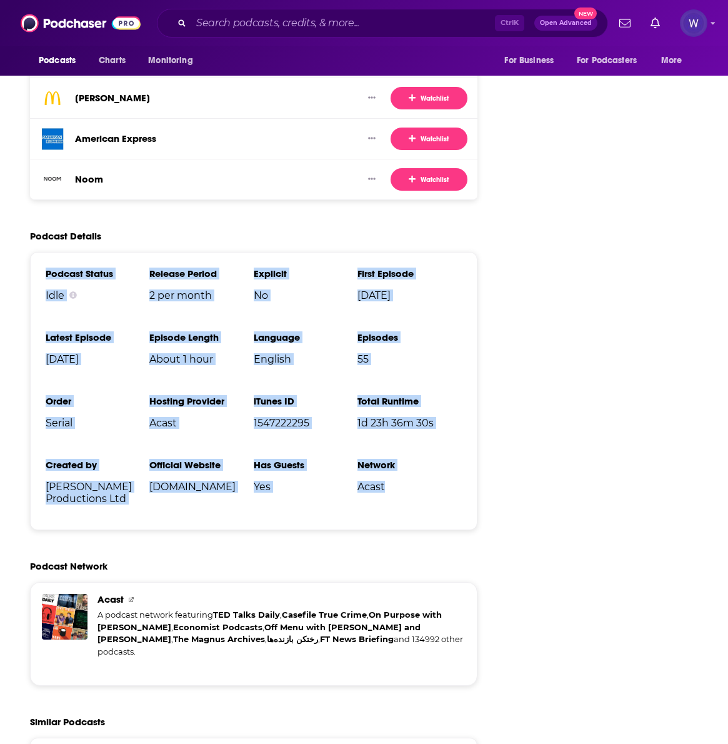
drag, startPoint x: 485, startPoint y: 443, endPoint x: 160, endPoint y: 226, distance: 390.4
click at [160, 252] on div "Podcast Status Idle Release Period 2 per month Explicit No First Episode [DATE]…" at bounding box center [254, 391] width 448 height 278
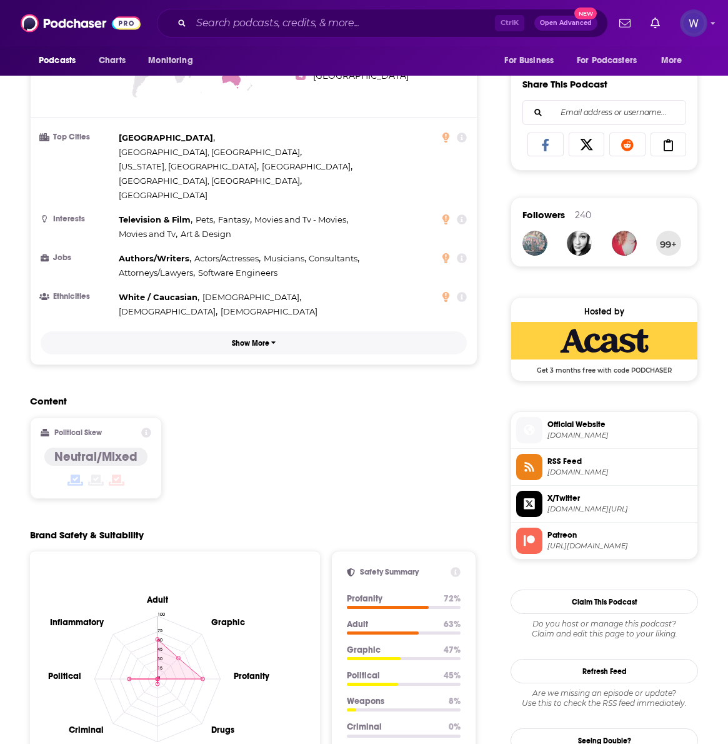
scroll to position [625, 0]
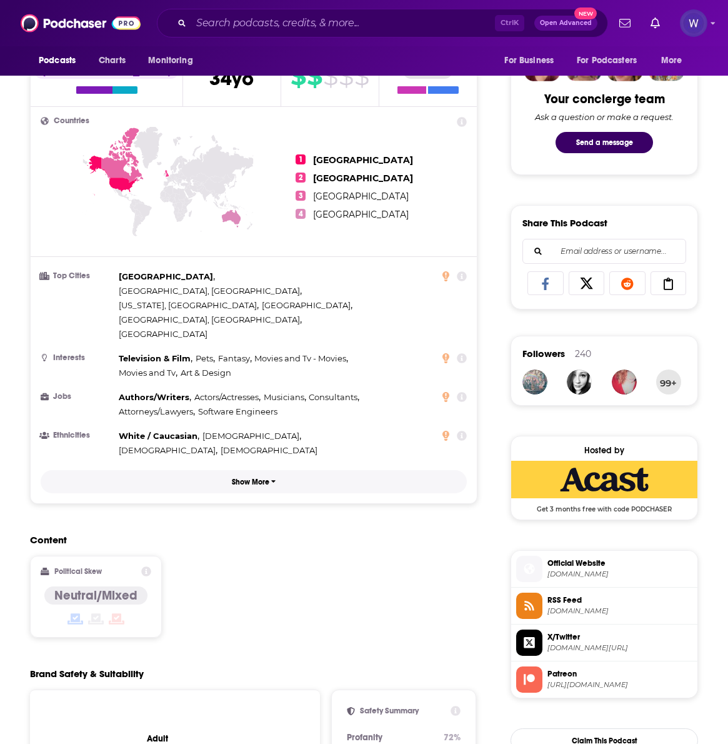
click at [270, 478] on p "Show More" at bounding box center [251, 482] width 38 height 9
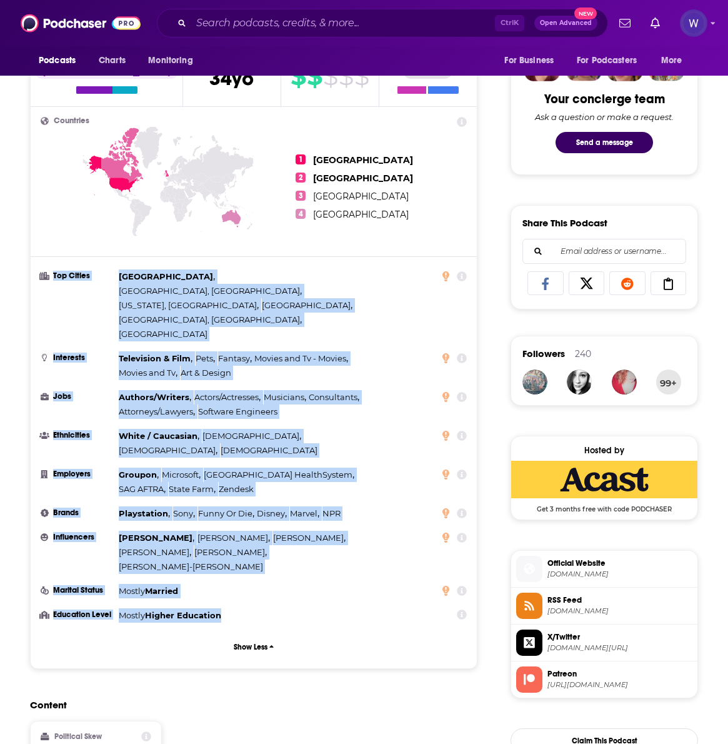
drag, startPoint x: 166, startPoint y: 277, endPoint x: 343, endPoint y: 537, distance: 313.8
click at [343, 537] on ul "Top Cities [GEOGRAPHIC_DATA] , [GEOGRAPHIC_DATA], [GEOGRAPHIC_DATA] , [US_STATE…" at bounding box center [254, 446] width 426 height 353
